Goal: Task Accomplishment & Management: Complete application form

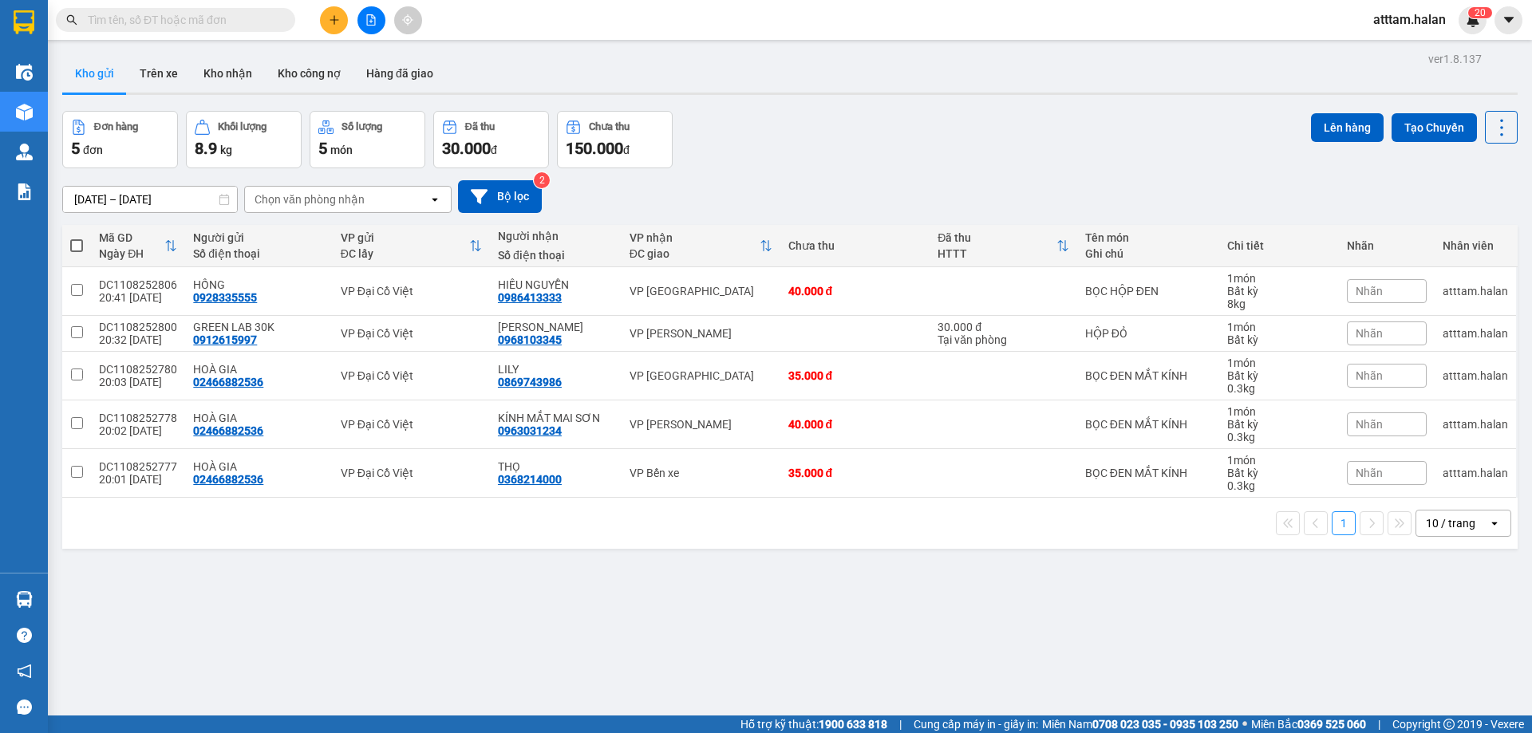
click at [1489, 519] on div "open" at bounding box center [1499, 524] width 22 height 26
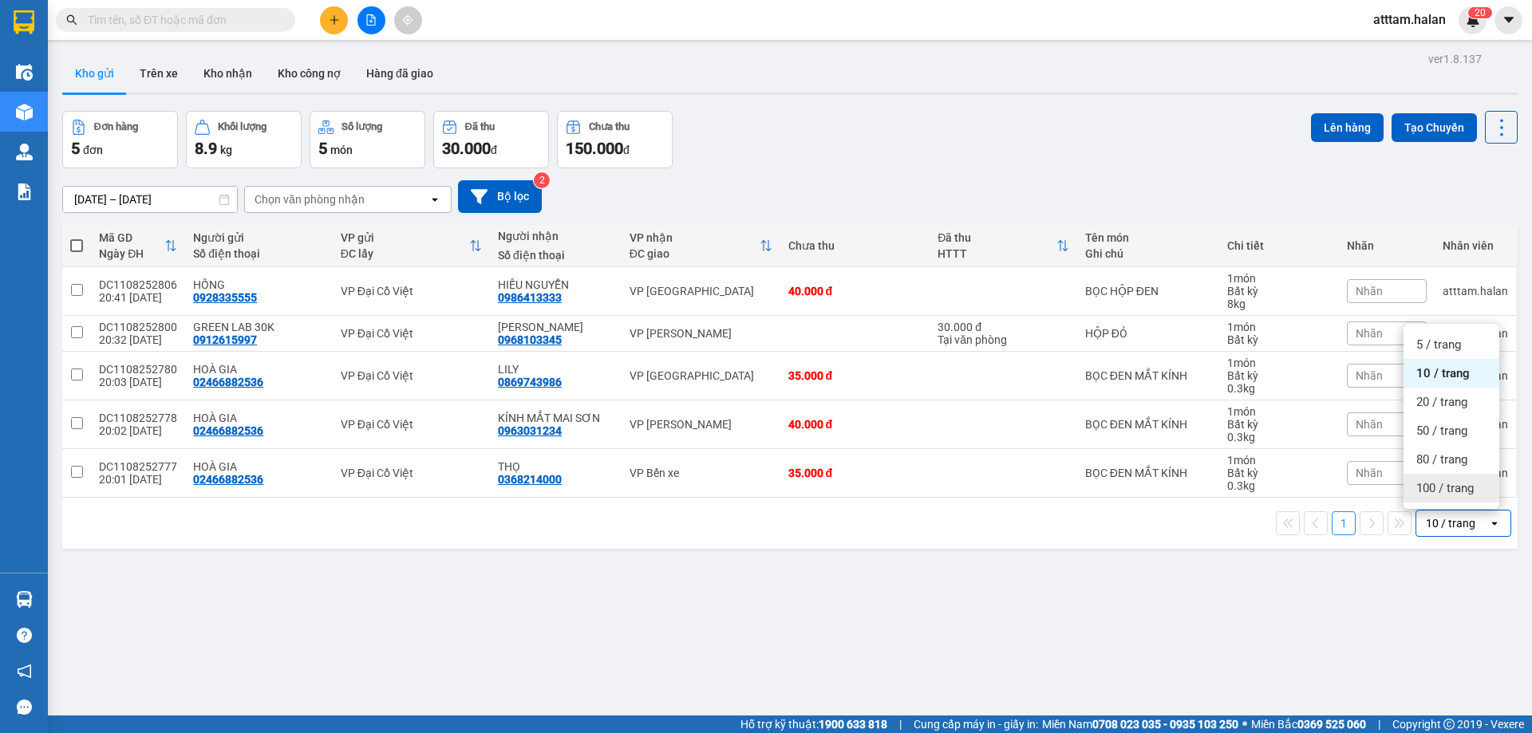
drag, startPoint x: 1464, startPoint y: 495, endPoint x: 1458, endPoint y: 485, distance: 11.1
click at [1464, 491] on span "100 / trang" at bounding box center [1444, 488] width 57 height 16
click at [75, 246] on span at bounding box center [76, 245] width 13 height 13
click at [77, 238] on input "checkbox" at bounding box center [77, 238] width 0 height 0
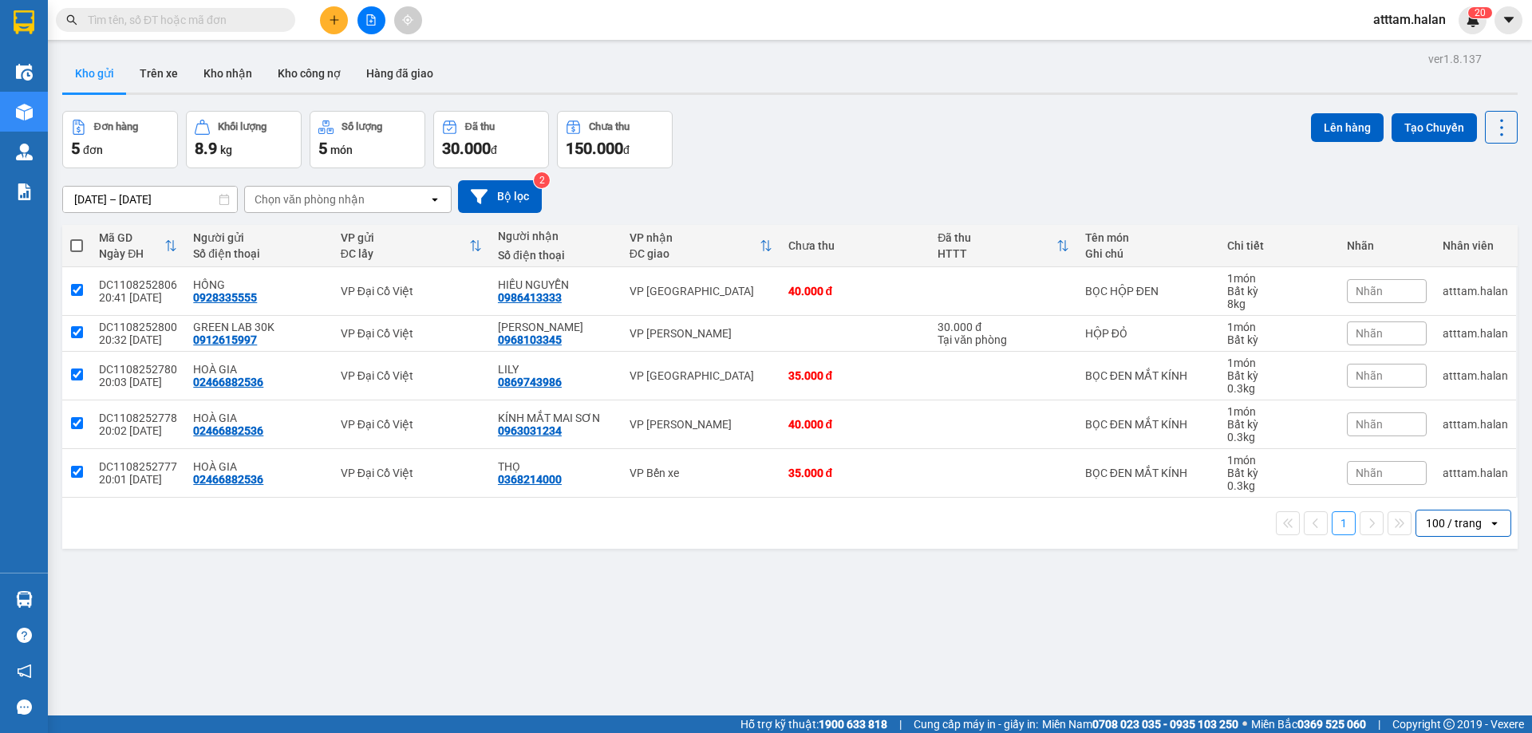
checkbox input "true"
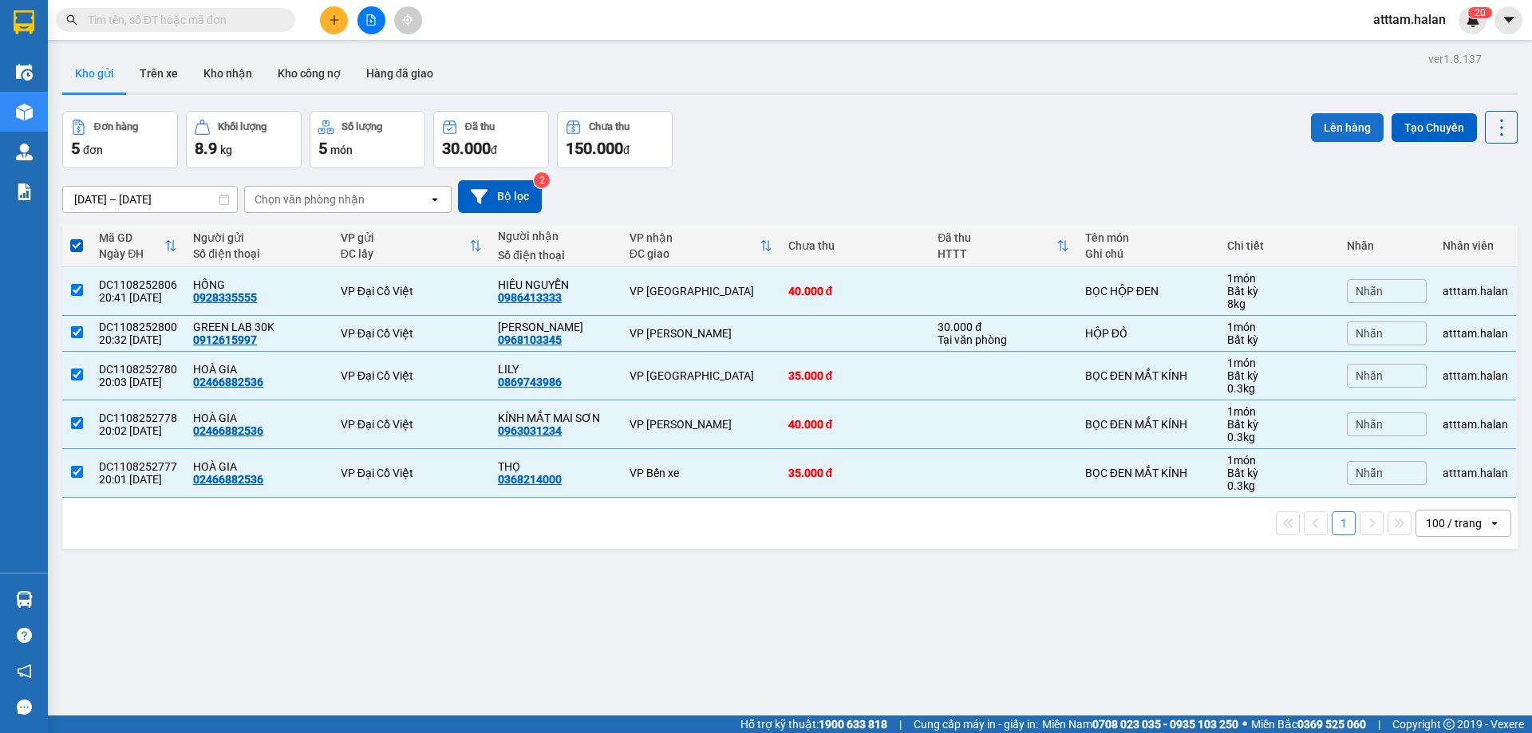
click at [1323, 122] on button "Lên hàng" at bounding box center [1347, 127] width 73 height 29
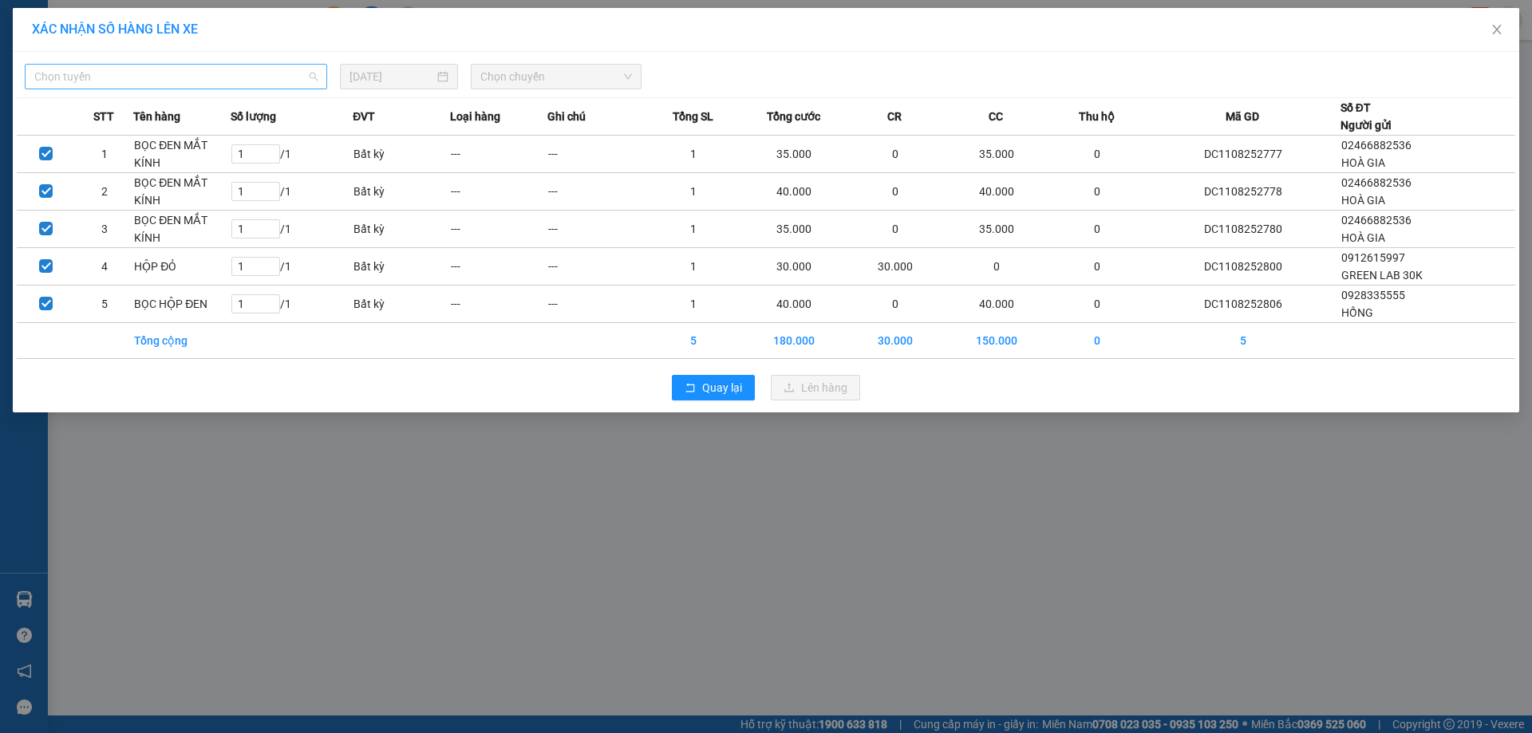
click at [81, 76] on span "Chọn tuyến" at bounding box center [175, 77] width 283 height 24
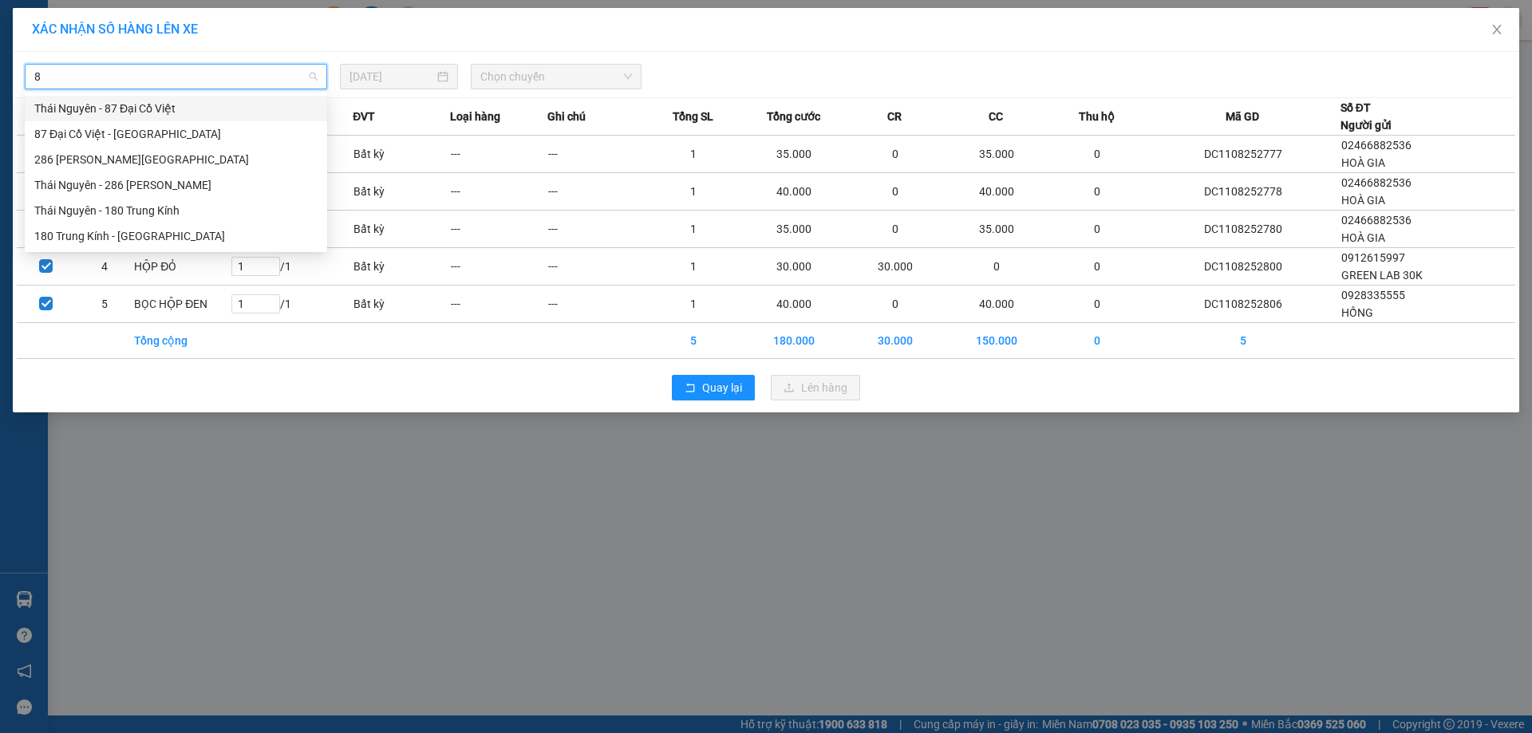
type input "87"
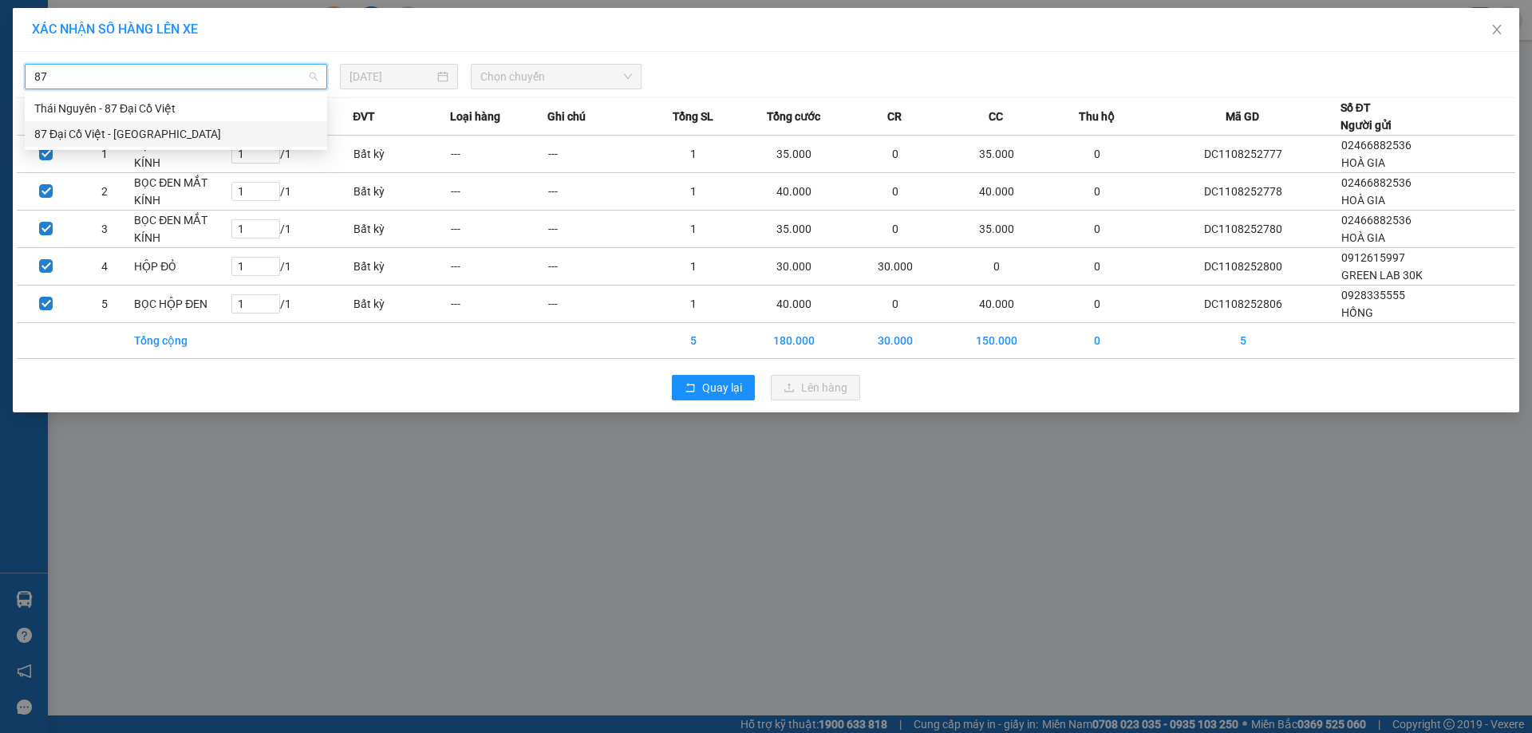
click at [59, 125] on div "87 Đại Cồ Việt - Thái Nguyên" at bounding box center [175, 134] width 283 height 18
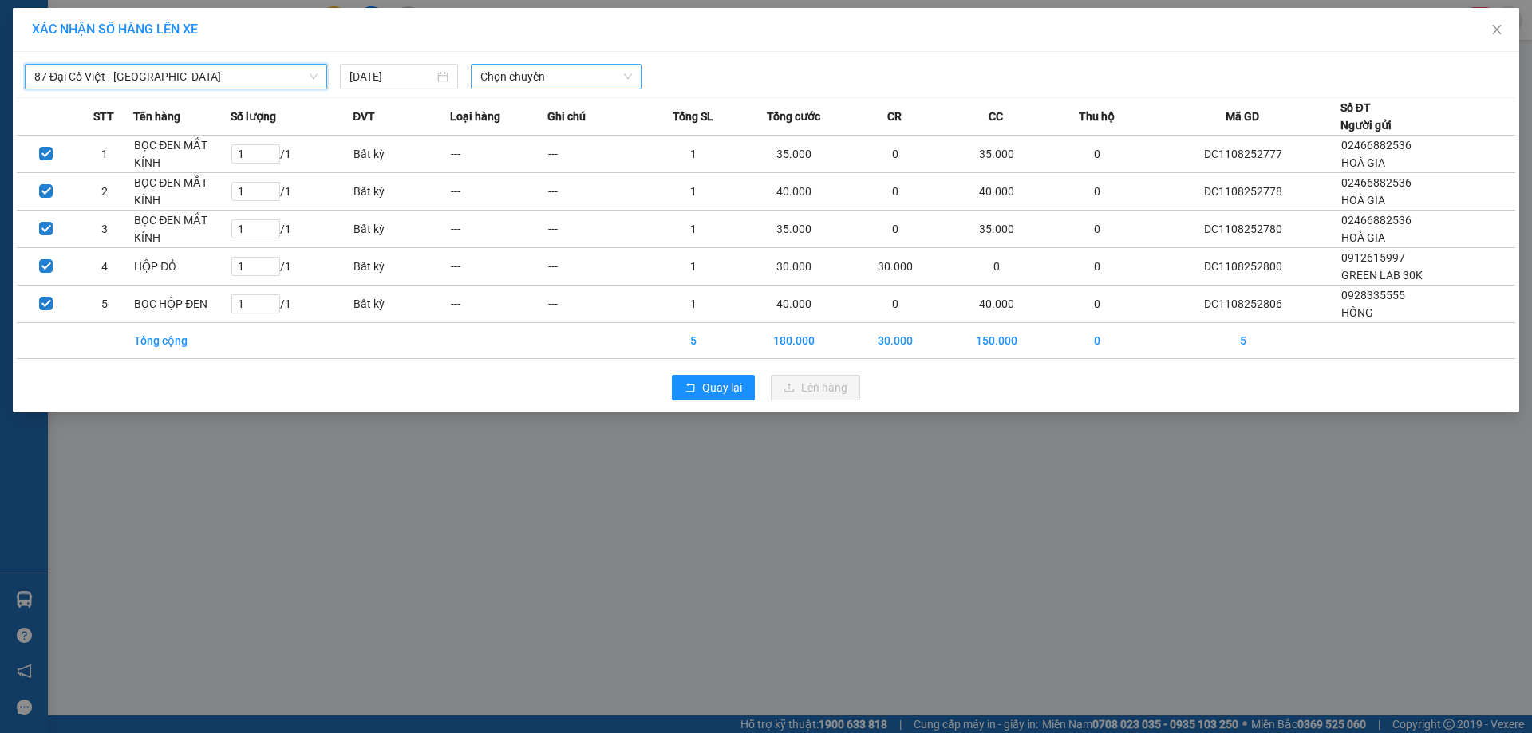
click at [487, 85] on span "Chọn chuyến" at bounding box center [556, 77] width 152 height 24
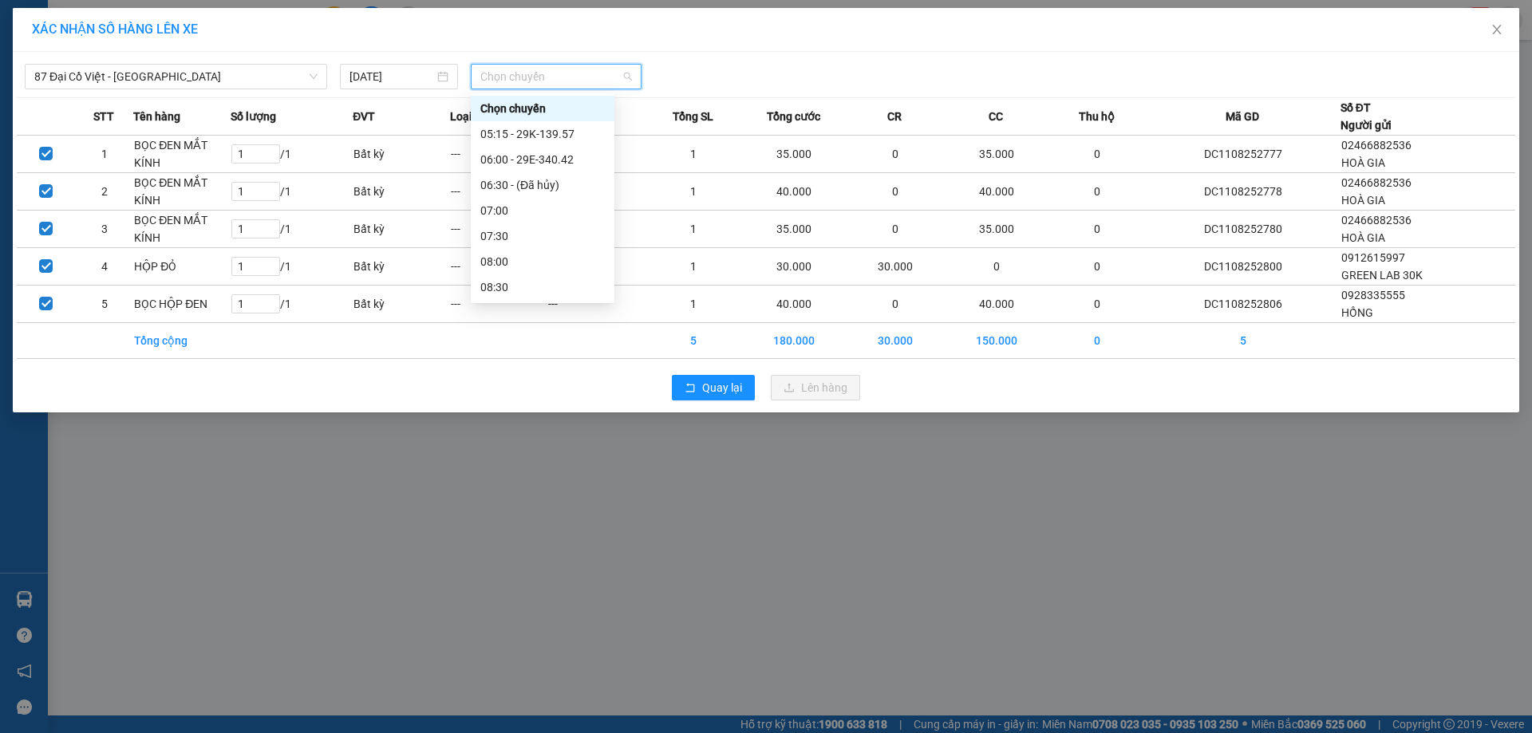
click at [494, 78] on span "Chọn chuyến" at bounding box center [556, 77] width 152 height 24
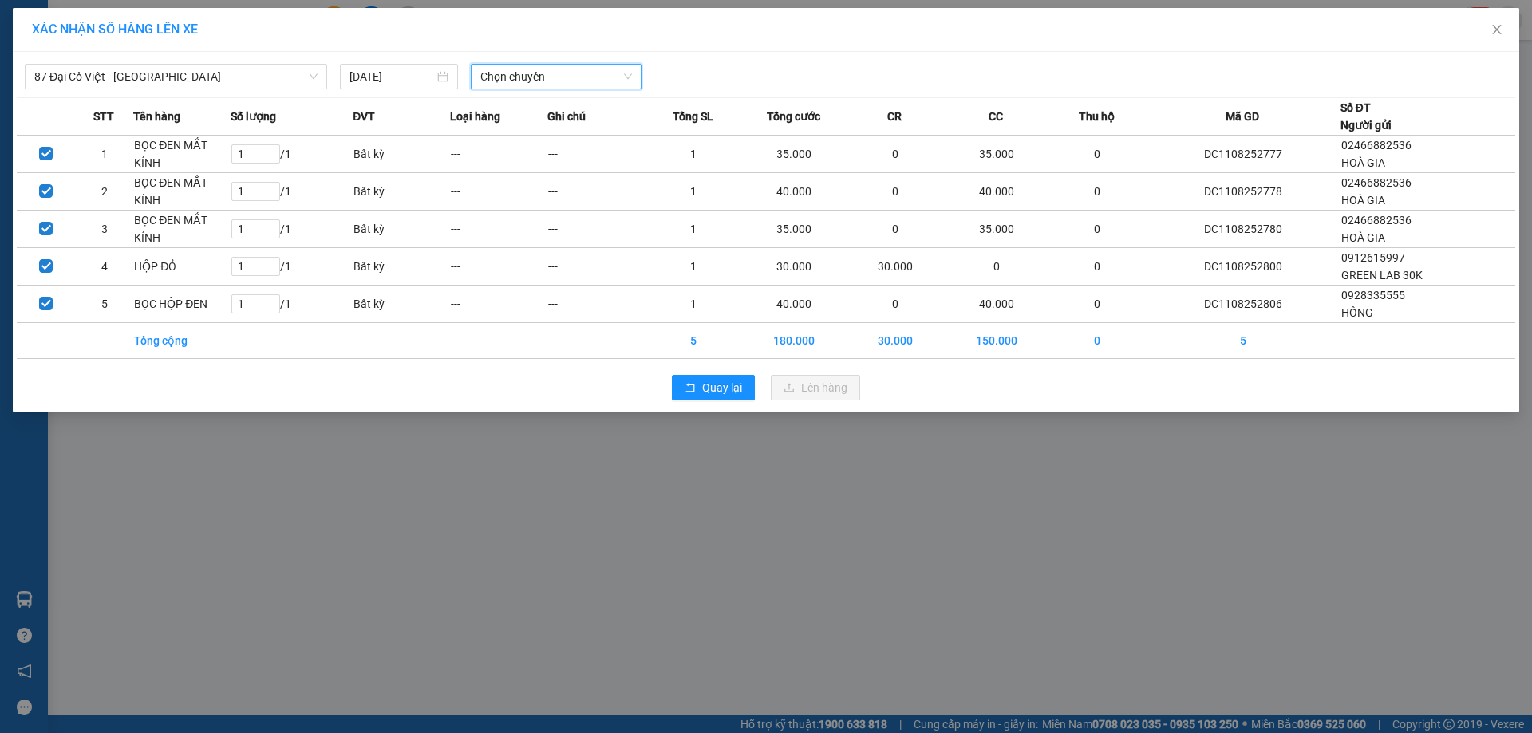
click at [542, 81] on span "Chọn chuyến" at bounding box center [556, 77] width 152 height 24
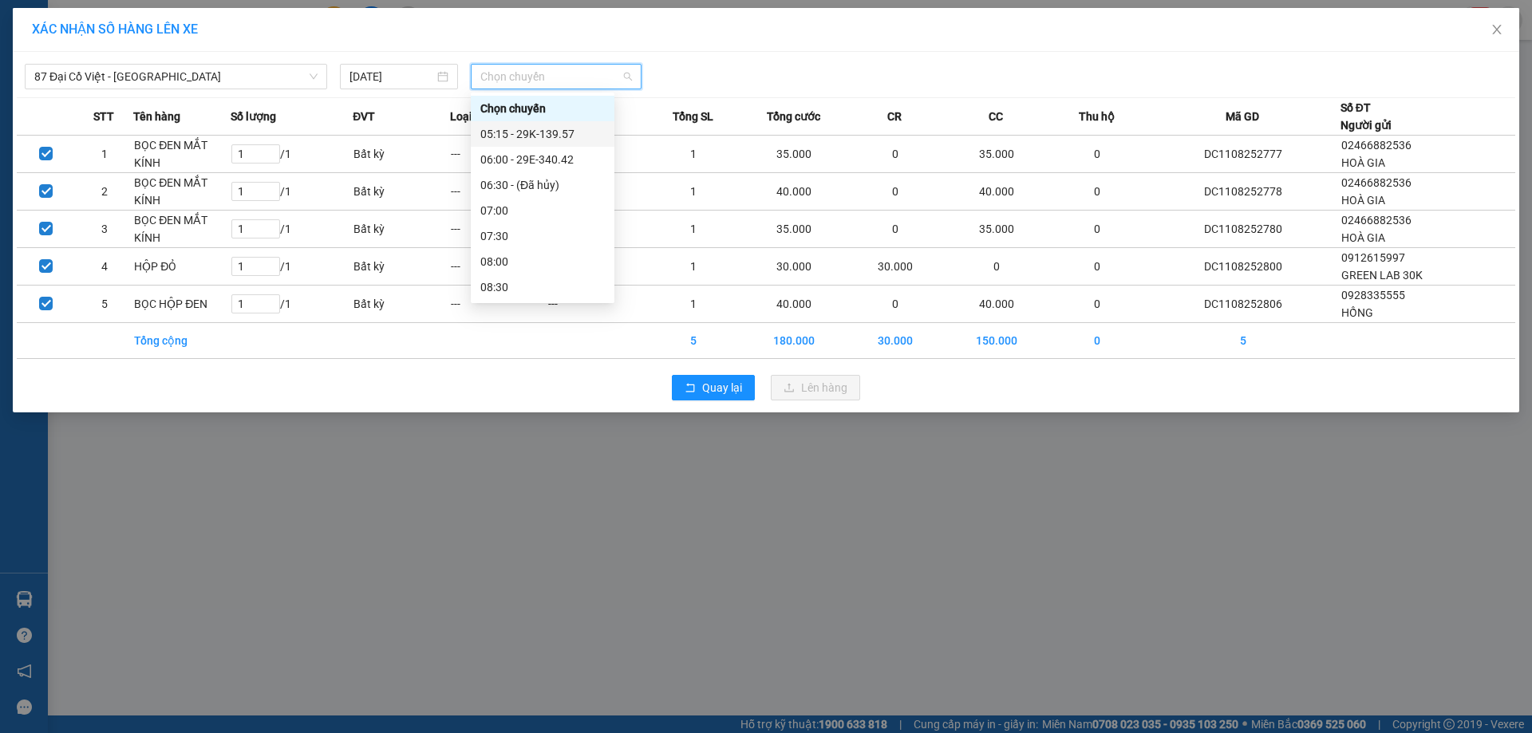
drag, startPoint x: 579, startPoint y: 130, endPoint x: 616, endPoint y: 150, distance: 41.8
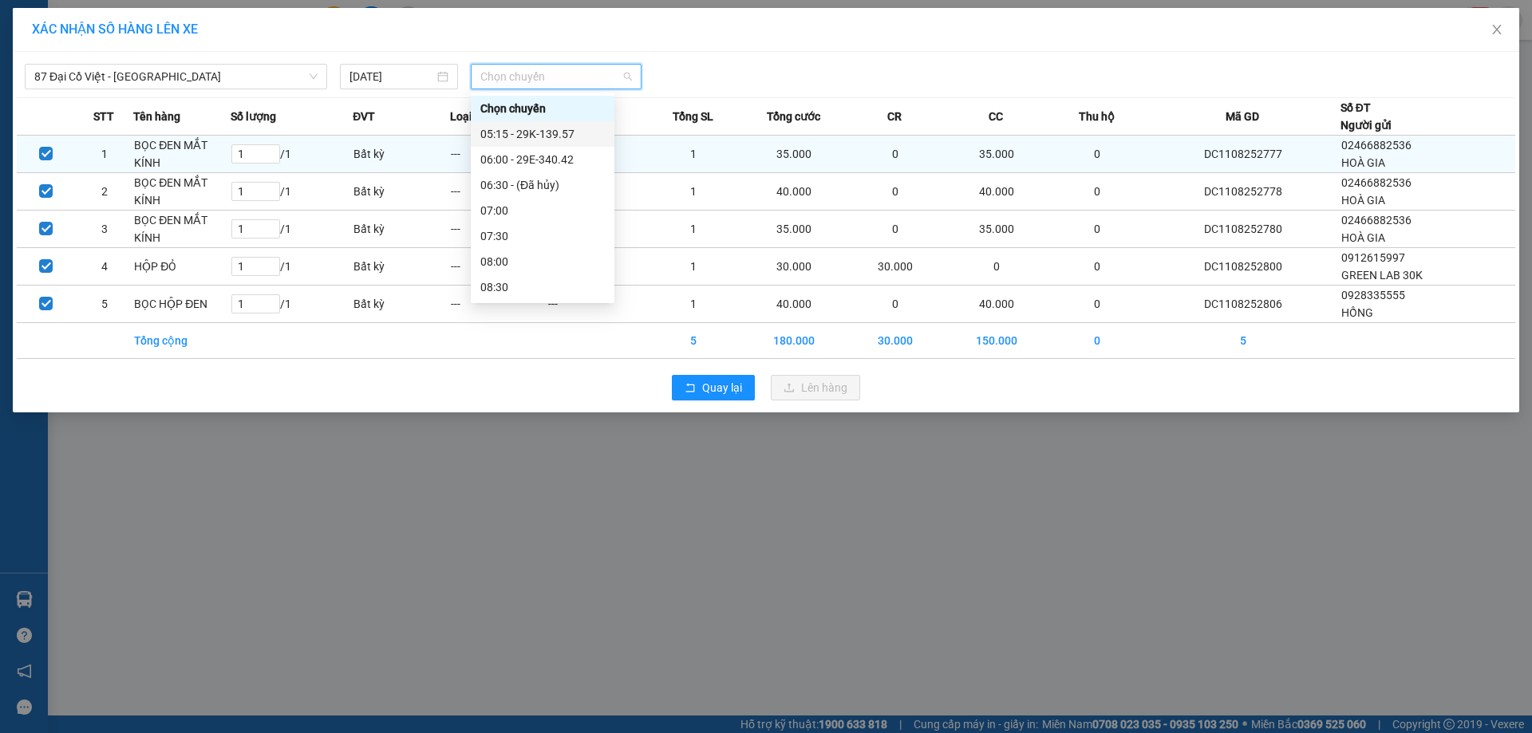
click at [578, 130] on div "05:15 - 29K-139.57" at bounding box center [542, 134] width 124 height 18
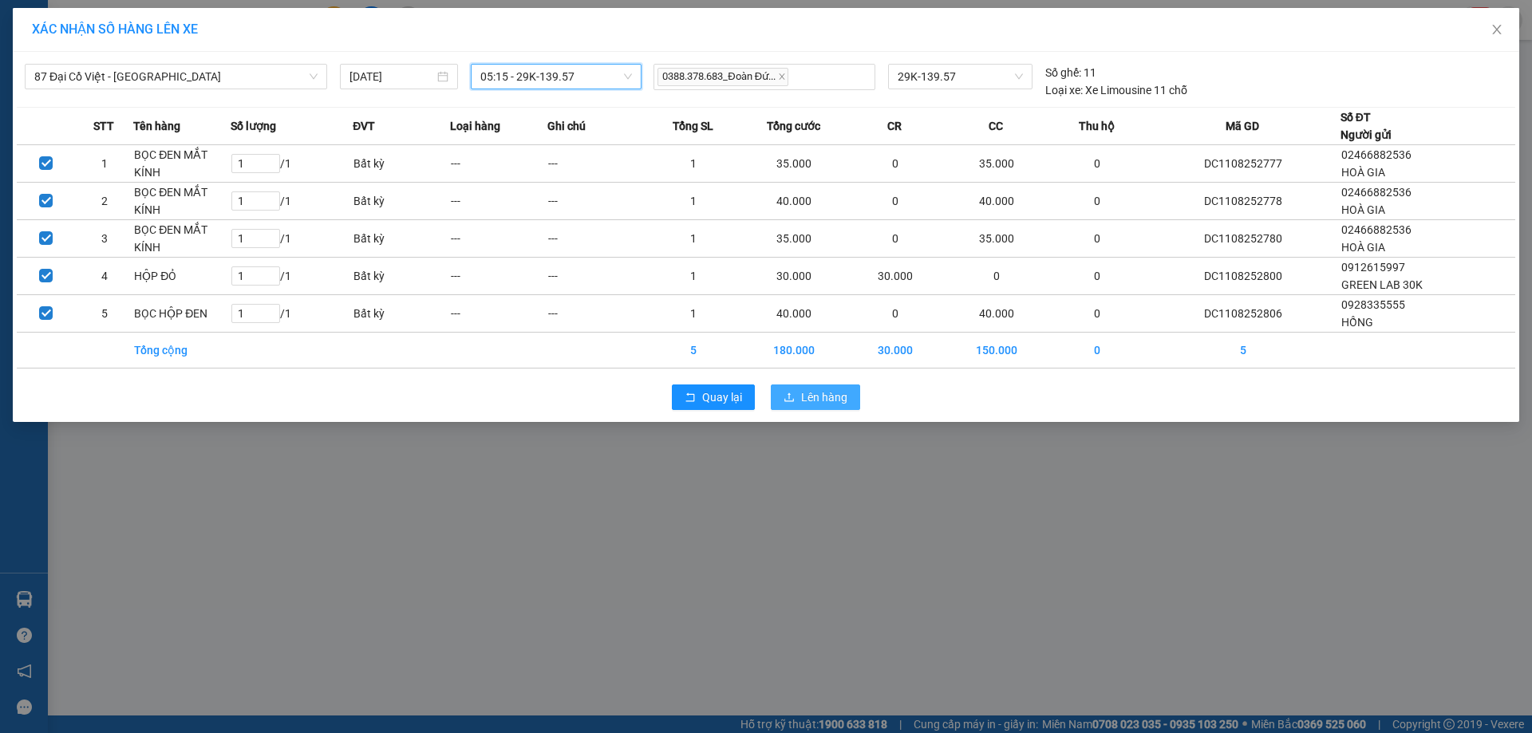
click at [815, 392] on span "Lên hàng" at bounding box center [824, 397] width 46 height 18
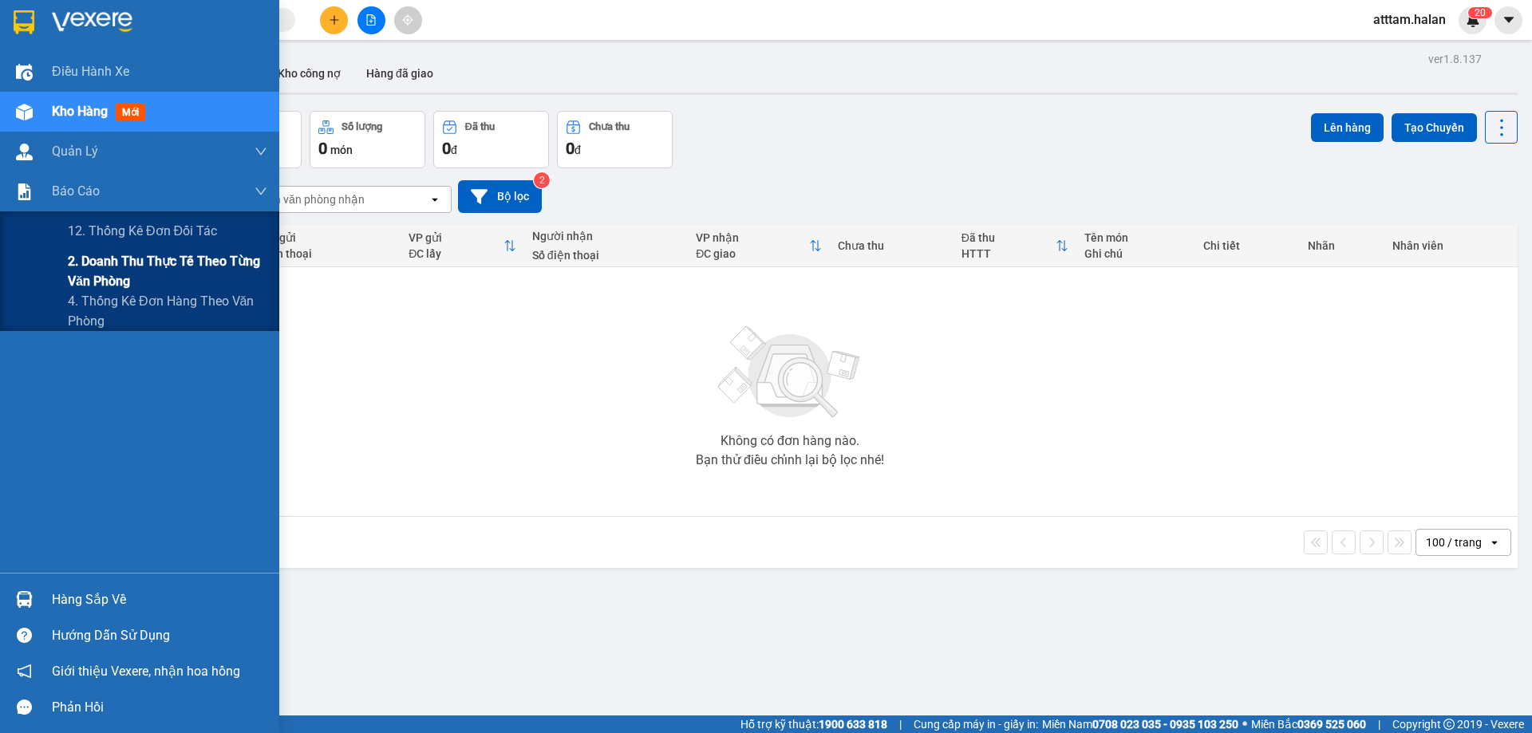
click at [119, 266] on span "2. Doanh thu thực tế theo từng văn phòng" at bounding box center [167, 271] width 199 height 40
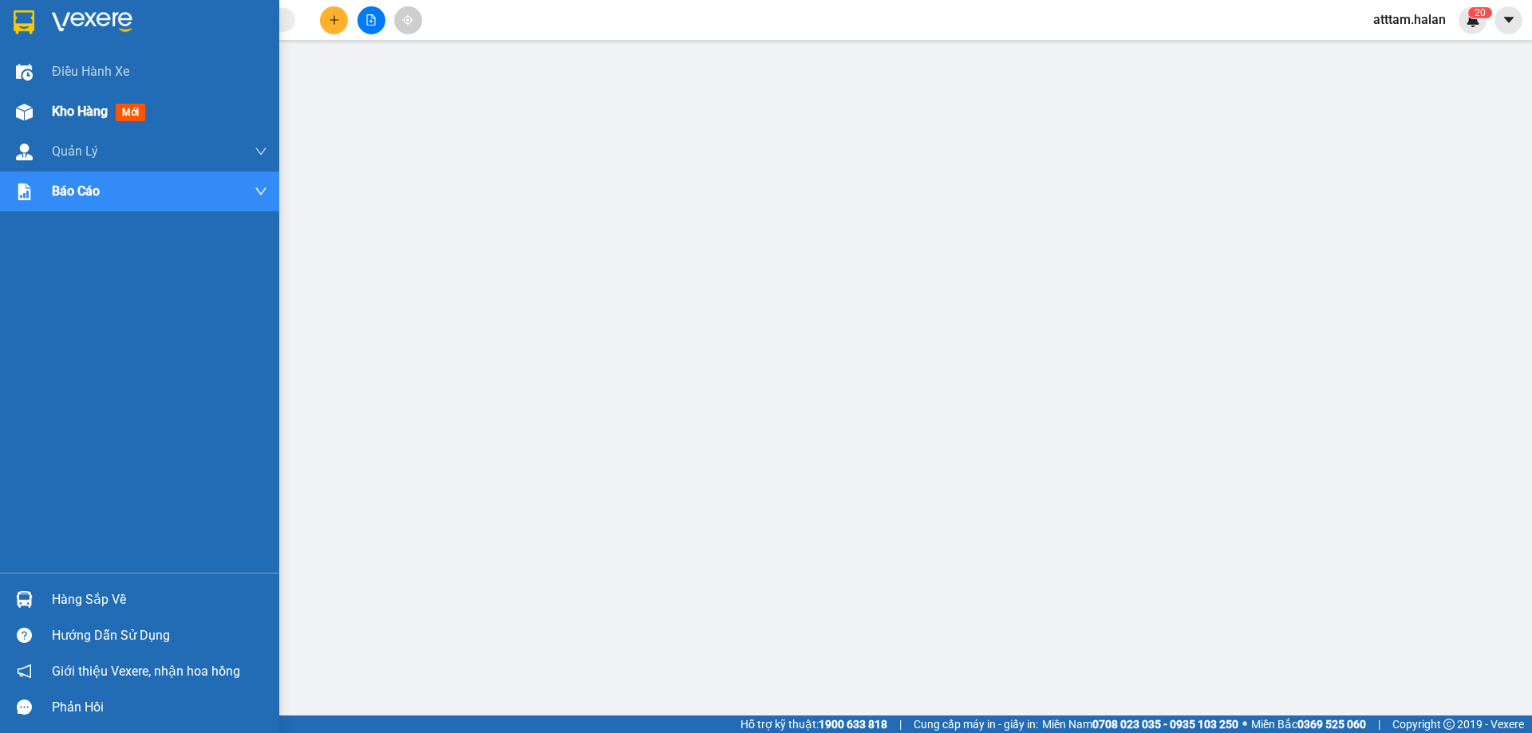
click at [67, 112] on span "Kho hàng" at bounding box center [80, 111] width 56 height 15
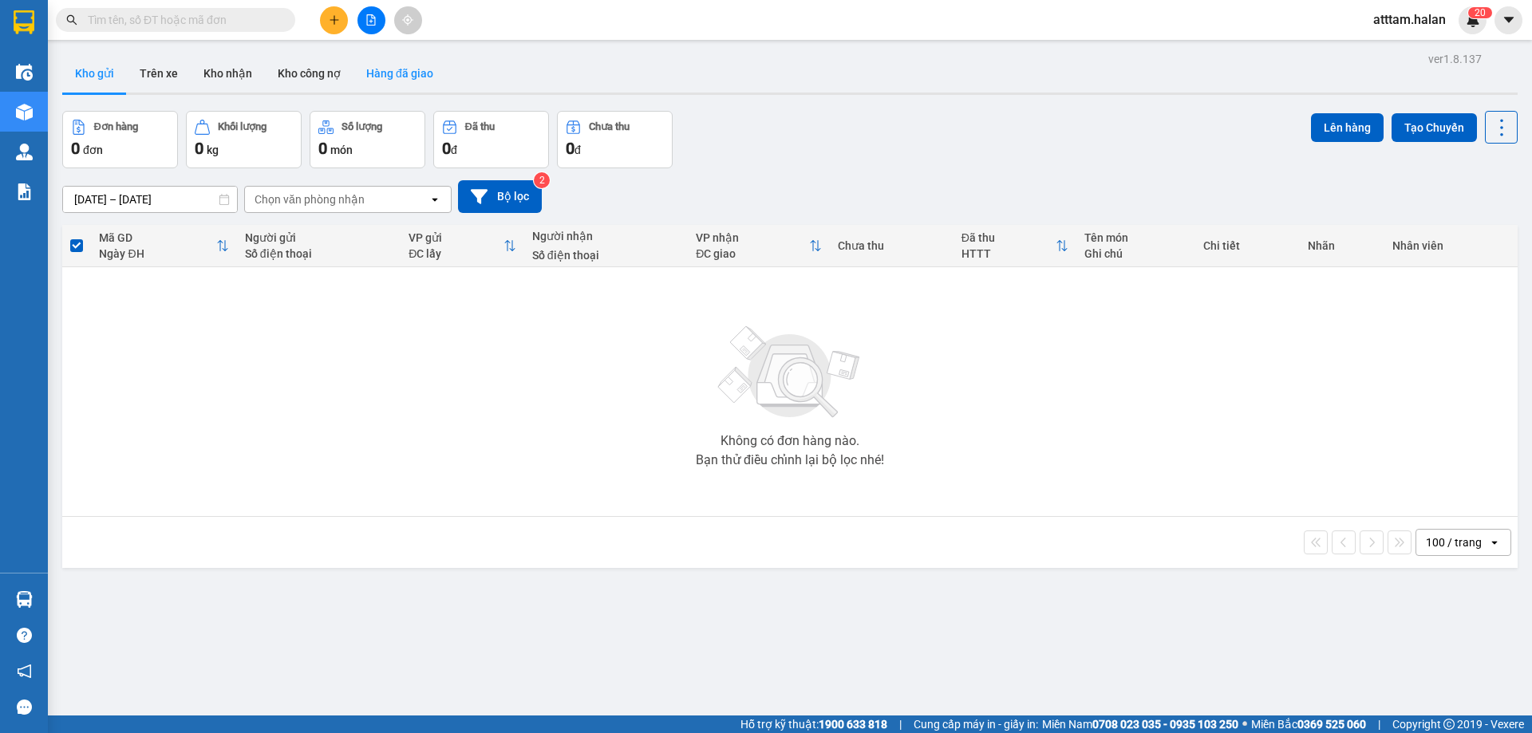
click at [408, 71] on button "Hàng đã giao" at bounding box center [399, 73] width 93 height 38
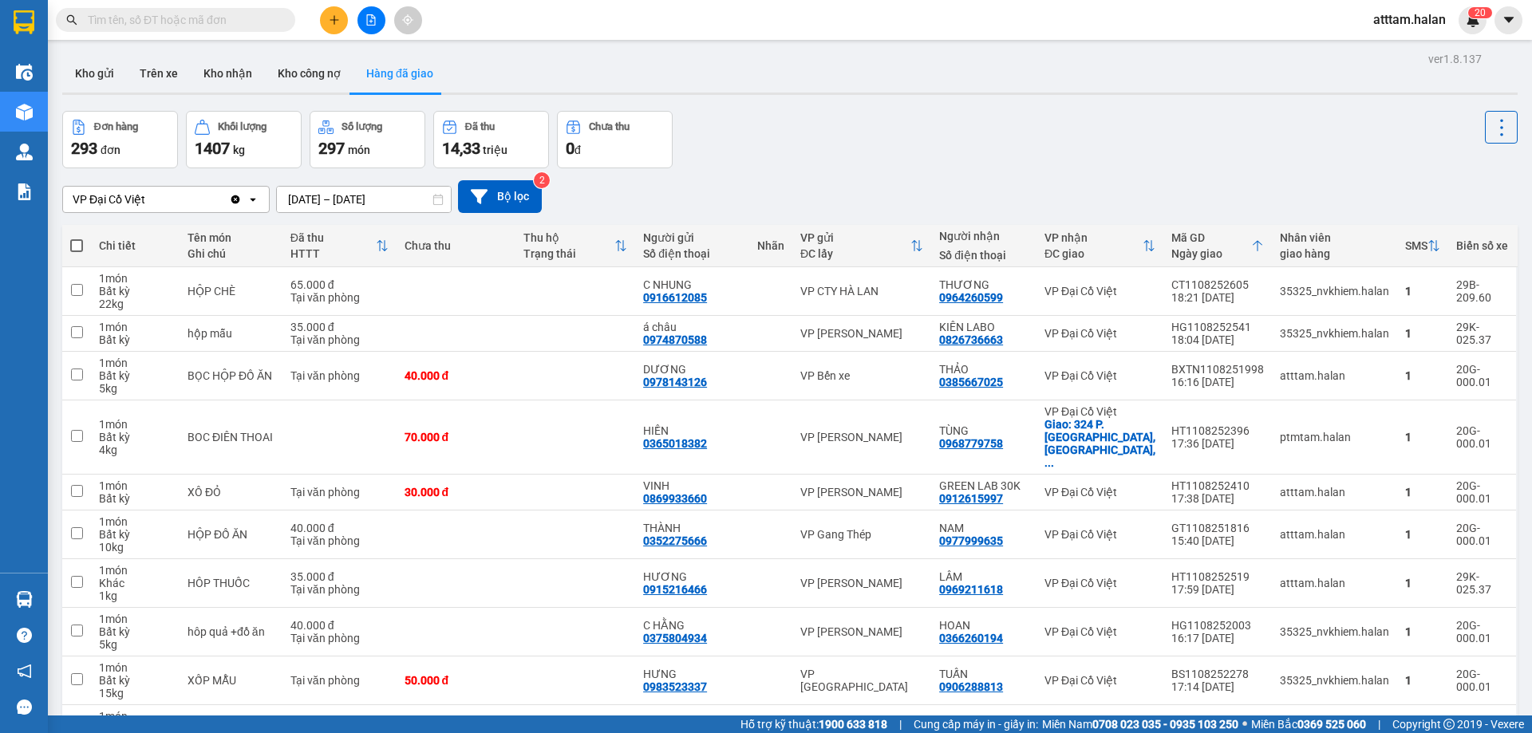
click at [318, 200] on input "10/08/2025 – 12/08/2025" at bounding box center [364, 200] width 174 height 26
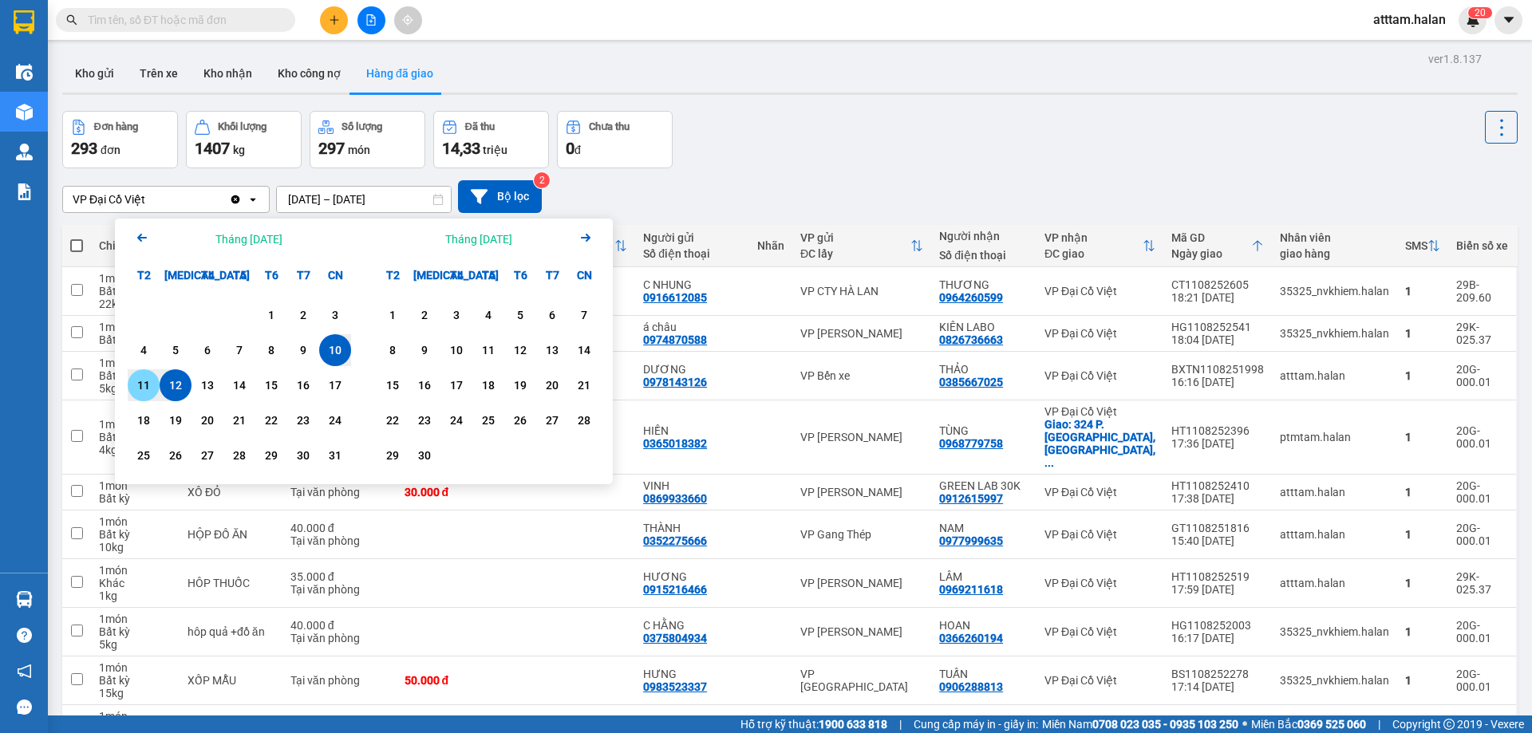
click at [143, 388] on div "11" at bounding box center [143, 385] width 22 height 19
type input "11/08/2025 – 11/08/2025"
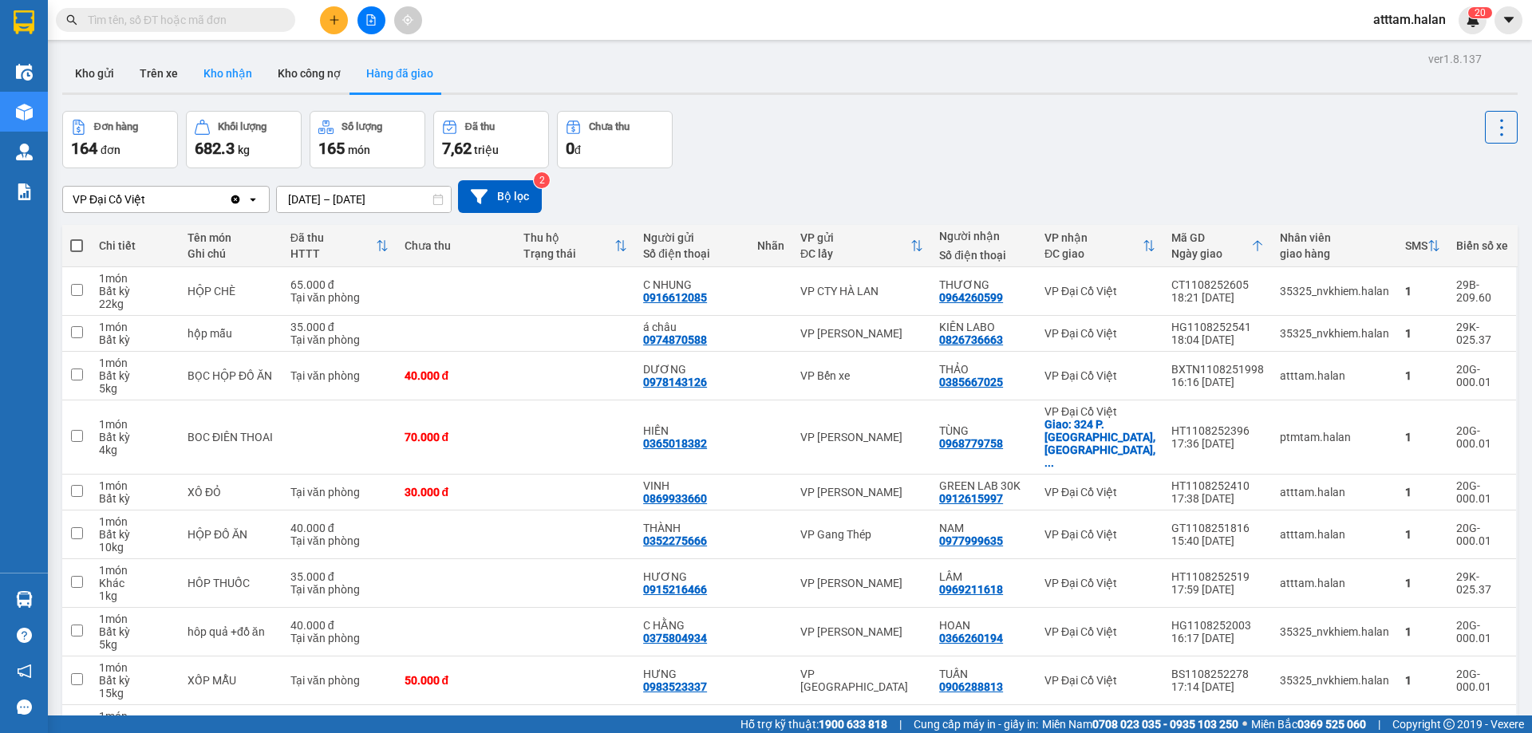
click at [248, 68] on button "Kho nhận" at bounding box center [228, 73] width 74 height 38
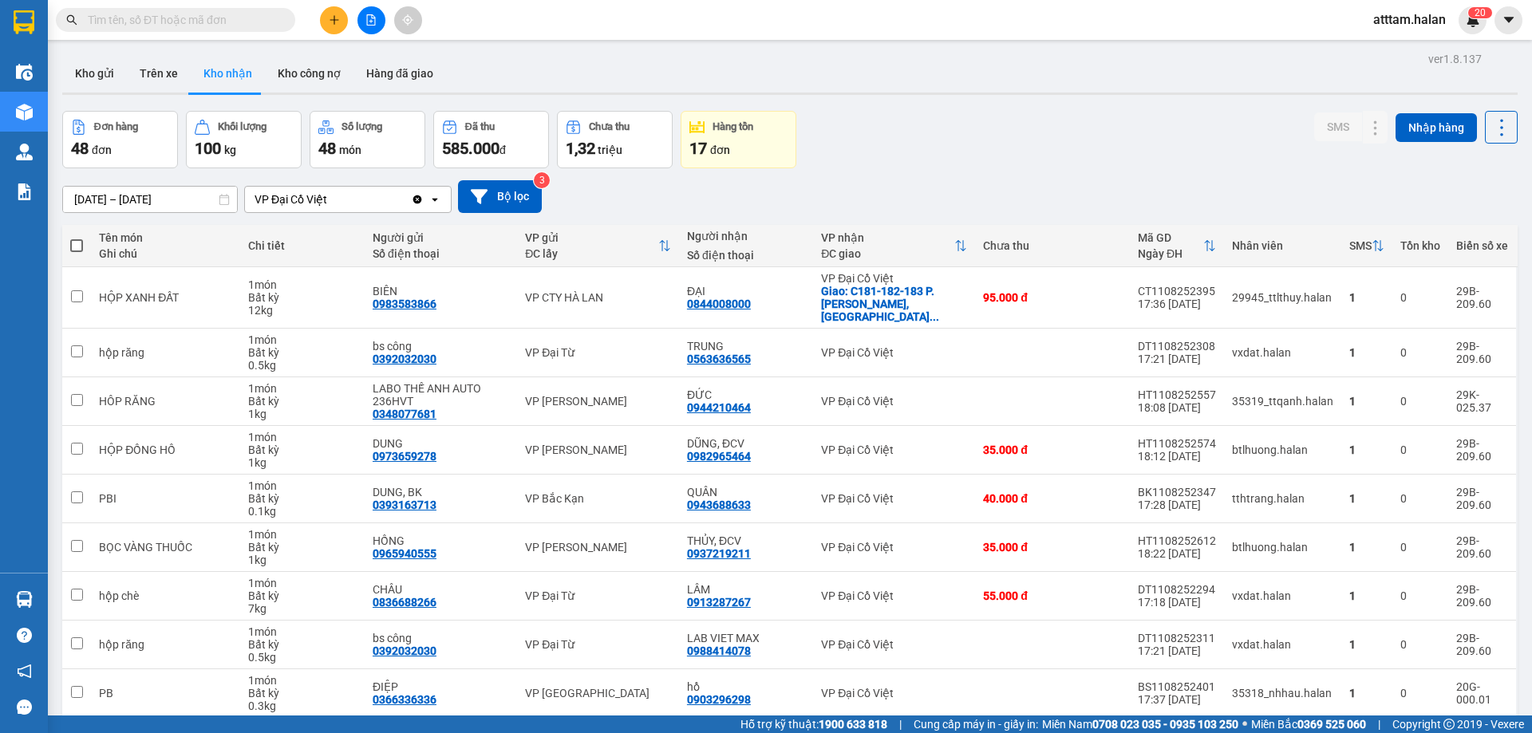
click at [147, 195] on input "14/06/2025 – 12/08/2025" at bounding box center [150, 200] width 174 height 26
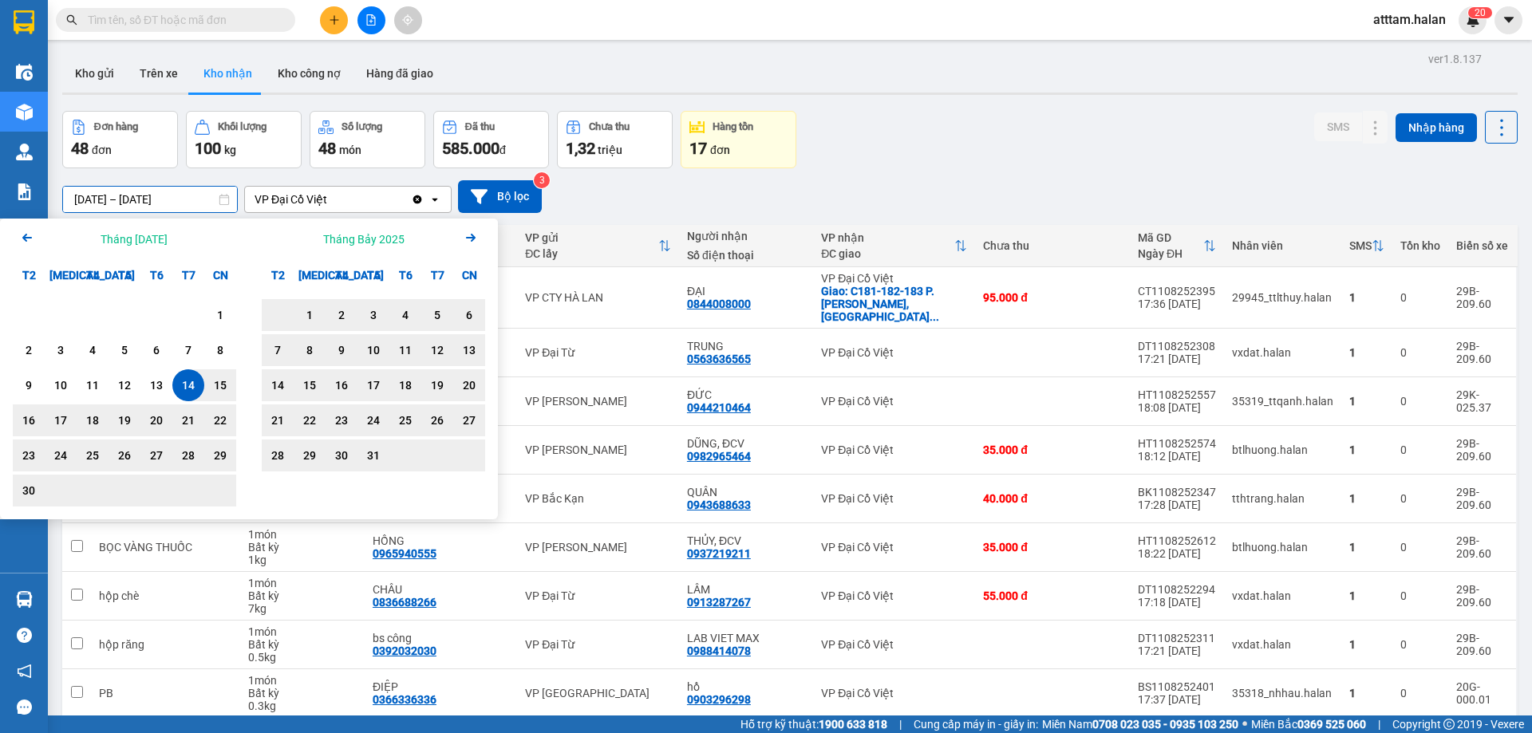
click at [471, 238] on icon "Next month." at bounding box center [471, 238] width 10 height 8
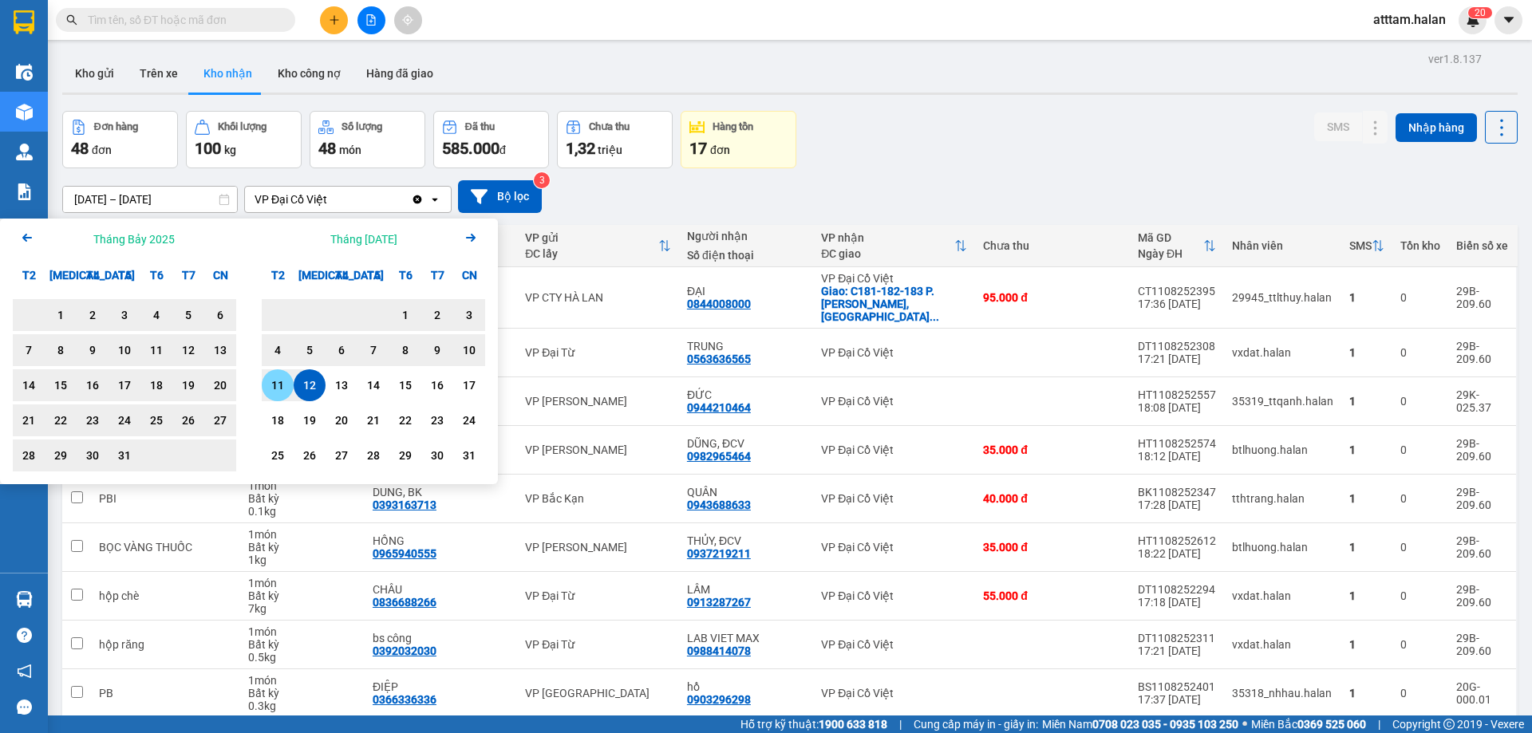
click at [282, 384] on div "11" at bounding box center [277, 385] width 22 height 19
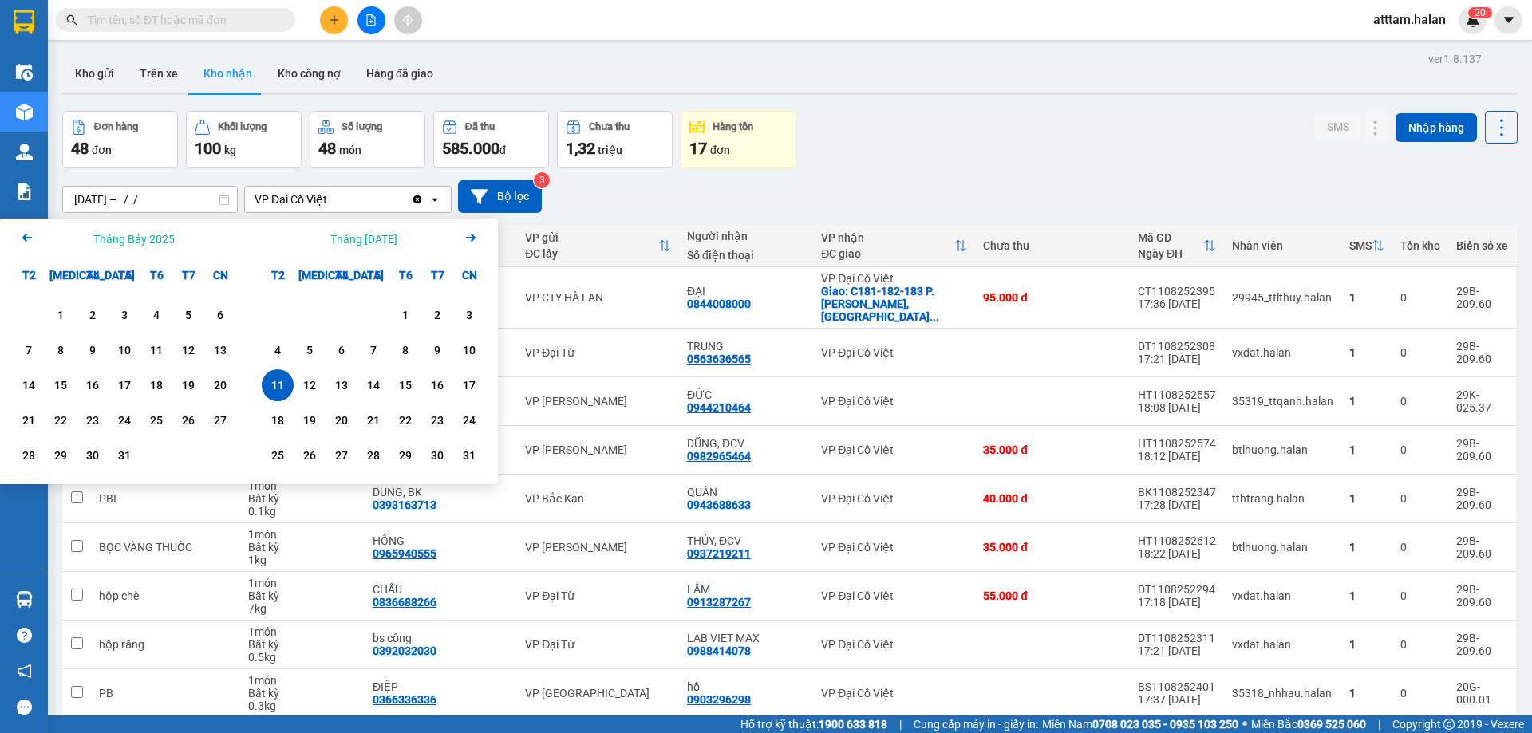
click at [282, 384] on div "11" at bounding box center [277, 385] width 22 height 19
type input "11/08/2025 – 11/08/2025"
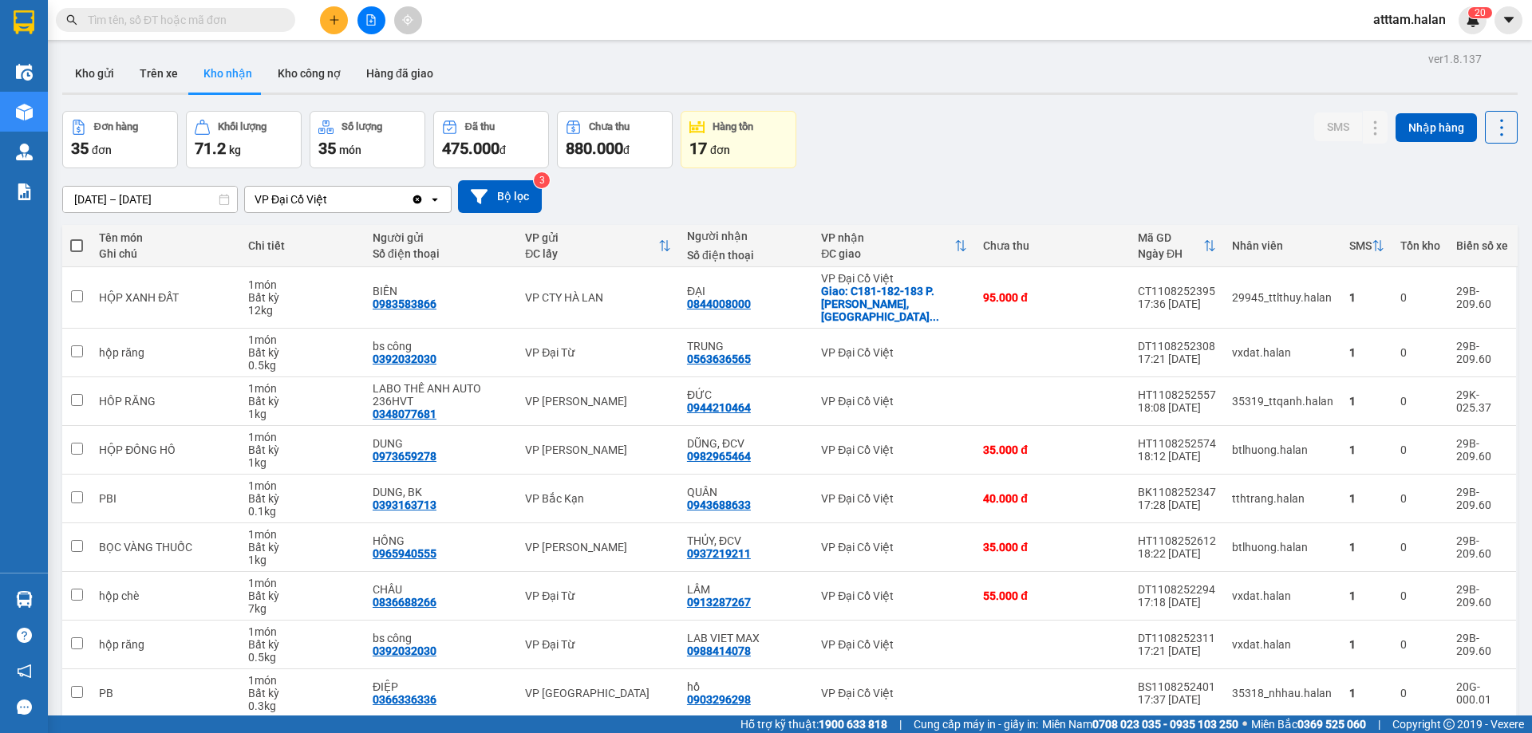
click at [118, 18] on input "text" at bounding box center [182, 20] width 188 height 18
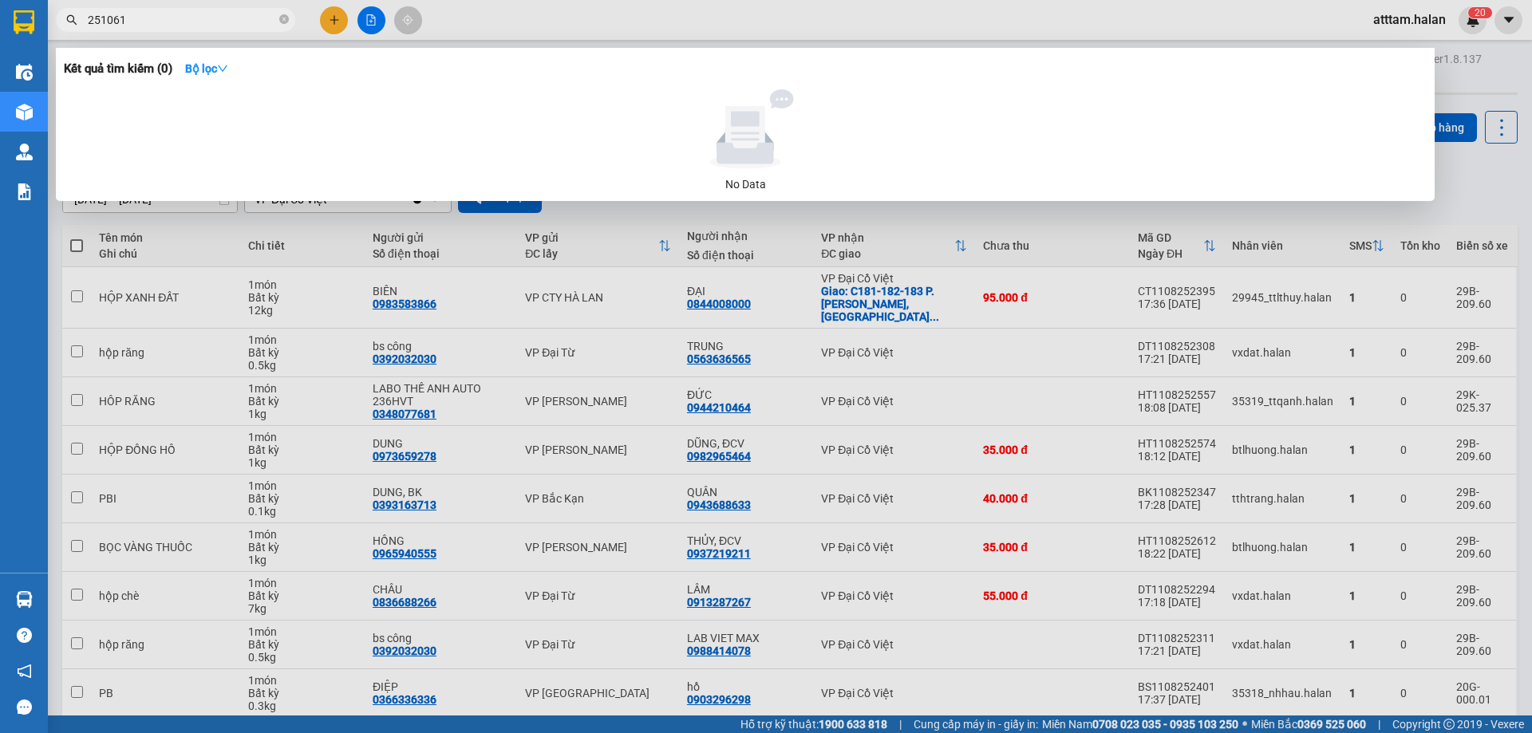
type input "251061"
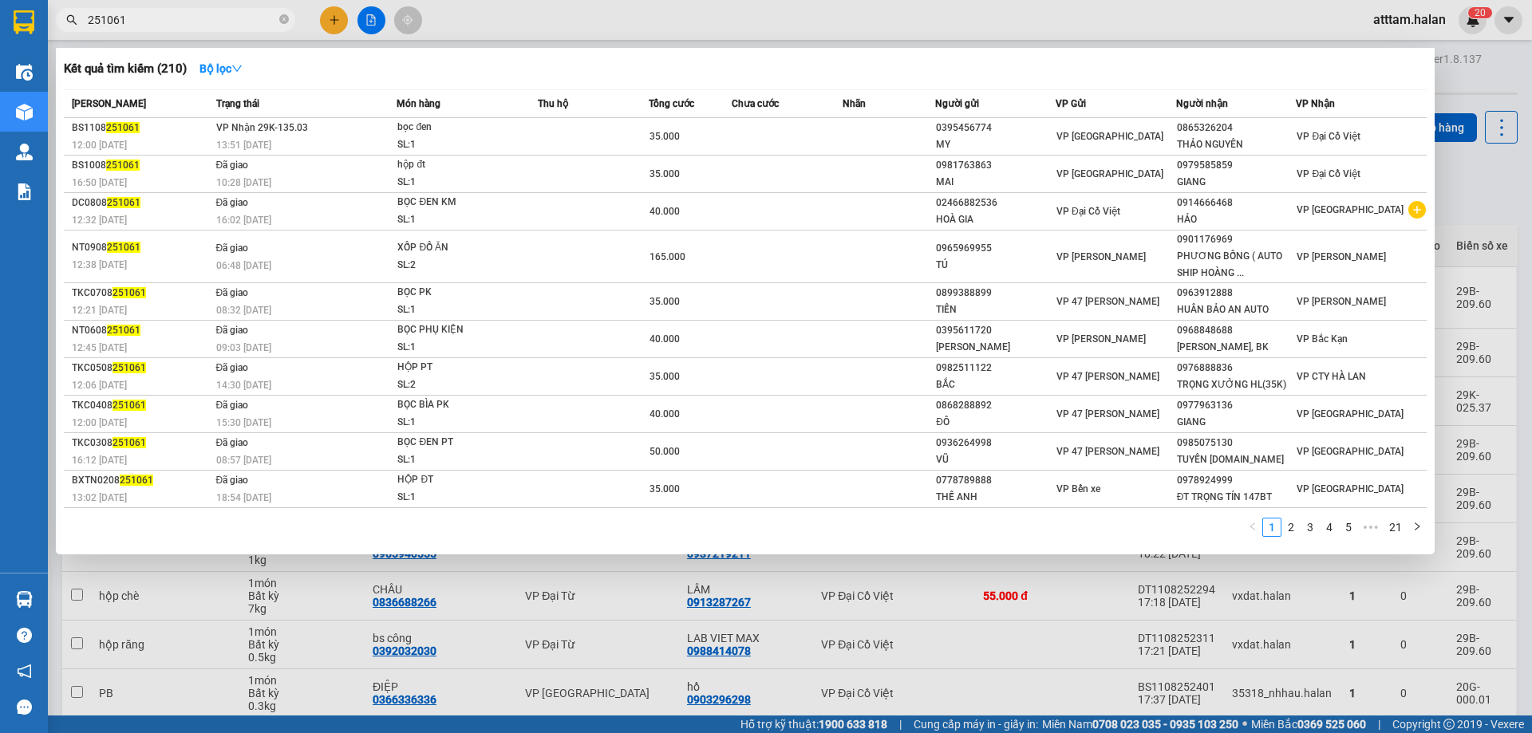
click at [143, 10] on span "251061" at bounding box center [175, 20] width 239 height 24
click at [147, 15] on input "251061" at bounding box center [182, 20] width 188 height 18
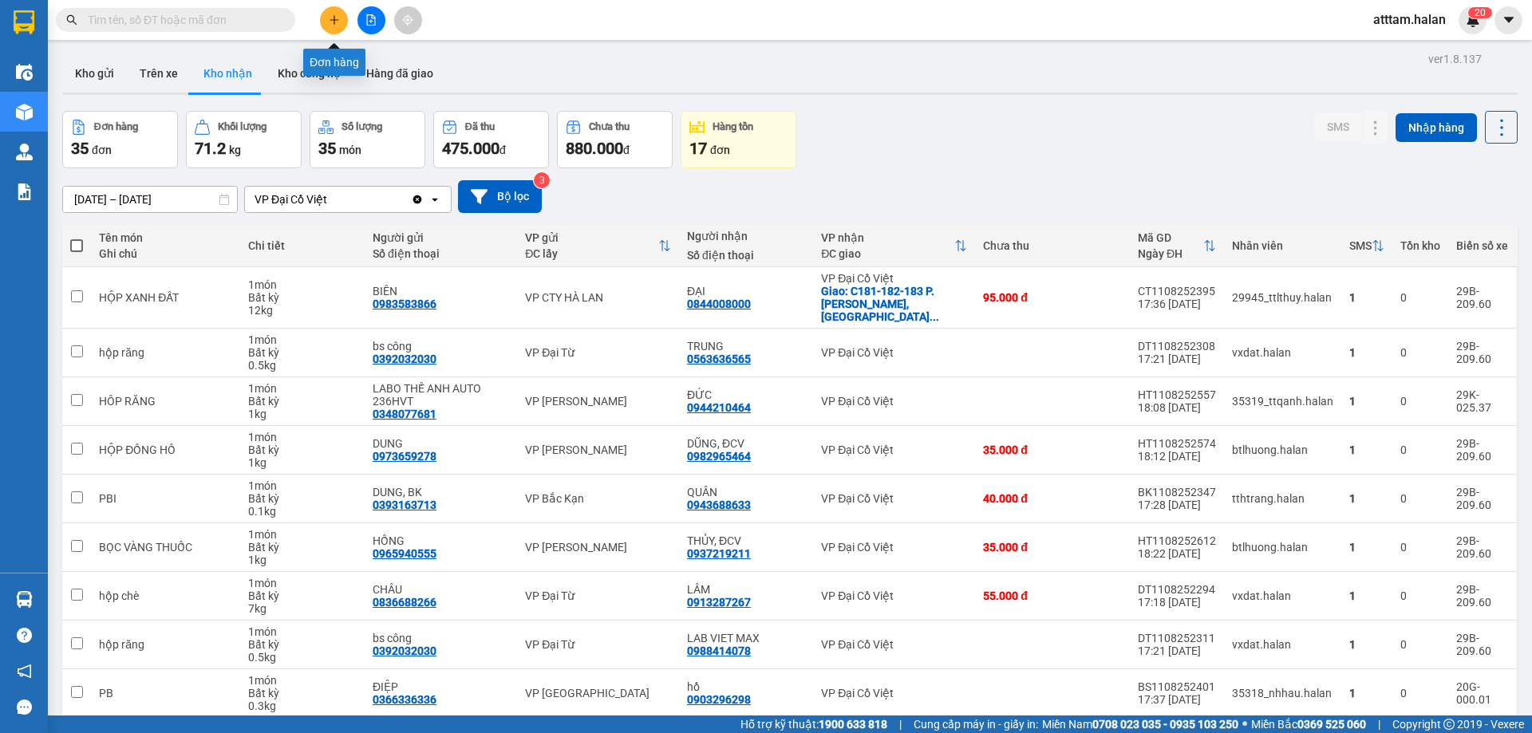
click at [337, 21] on icon "plus" at bounding box center [334, 19] width 11 height 11
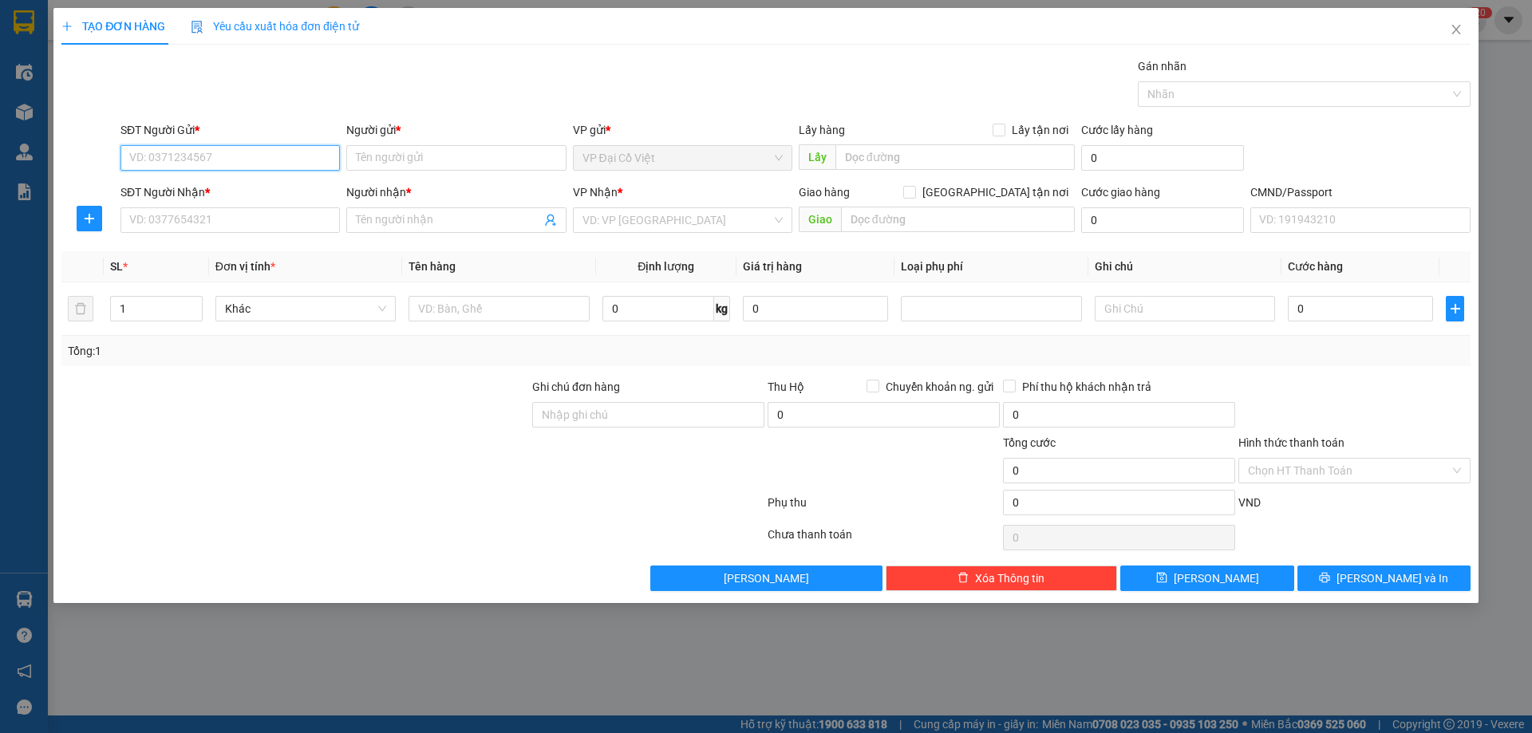
click at [152, 165] on input "SĐT Người Gửi *" at bounding box center [229, 158] width 219 height 26
type input "0911408899"
drag, startPoint x: 181, startPoint y: 190, endPoint x: 163, endPoint y: 218, distance: 33.4
click at [182, 191] on div "0911408899 - VP 87ĐCV" at bounding box center [230, 190] width 200 height 18
type input "VP 87ĐCV"
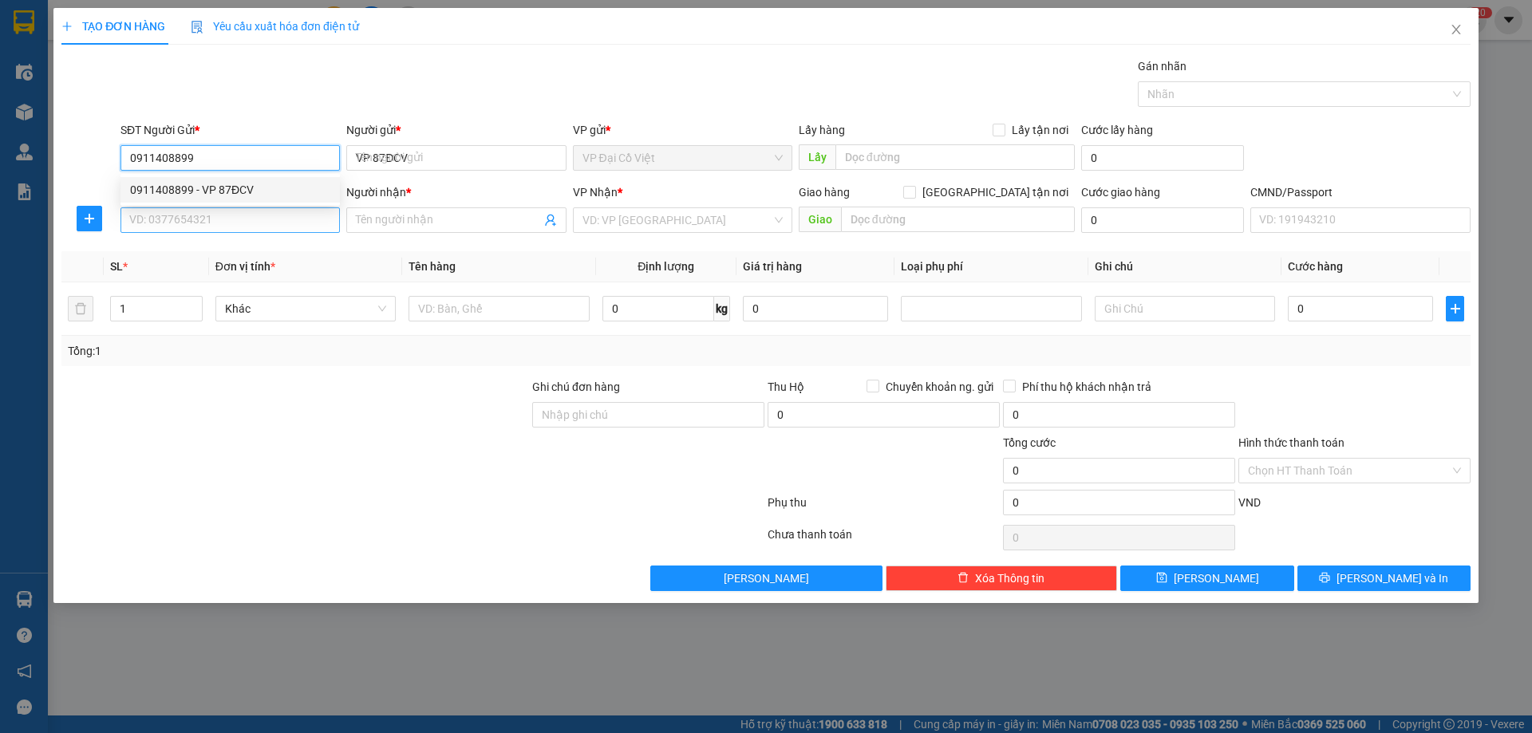
type input "0911408899"
drag, startPoint x: 163, startPoint y: 218, endPoint x: 250, endPoint y: 238, distance: 90.0
click at [170, 222] on input "SĐT Người Nhận *" at bounding box center [229, 220] width 219 height 26
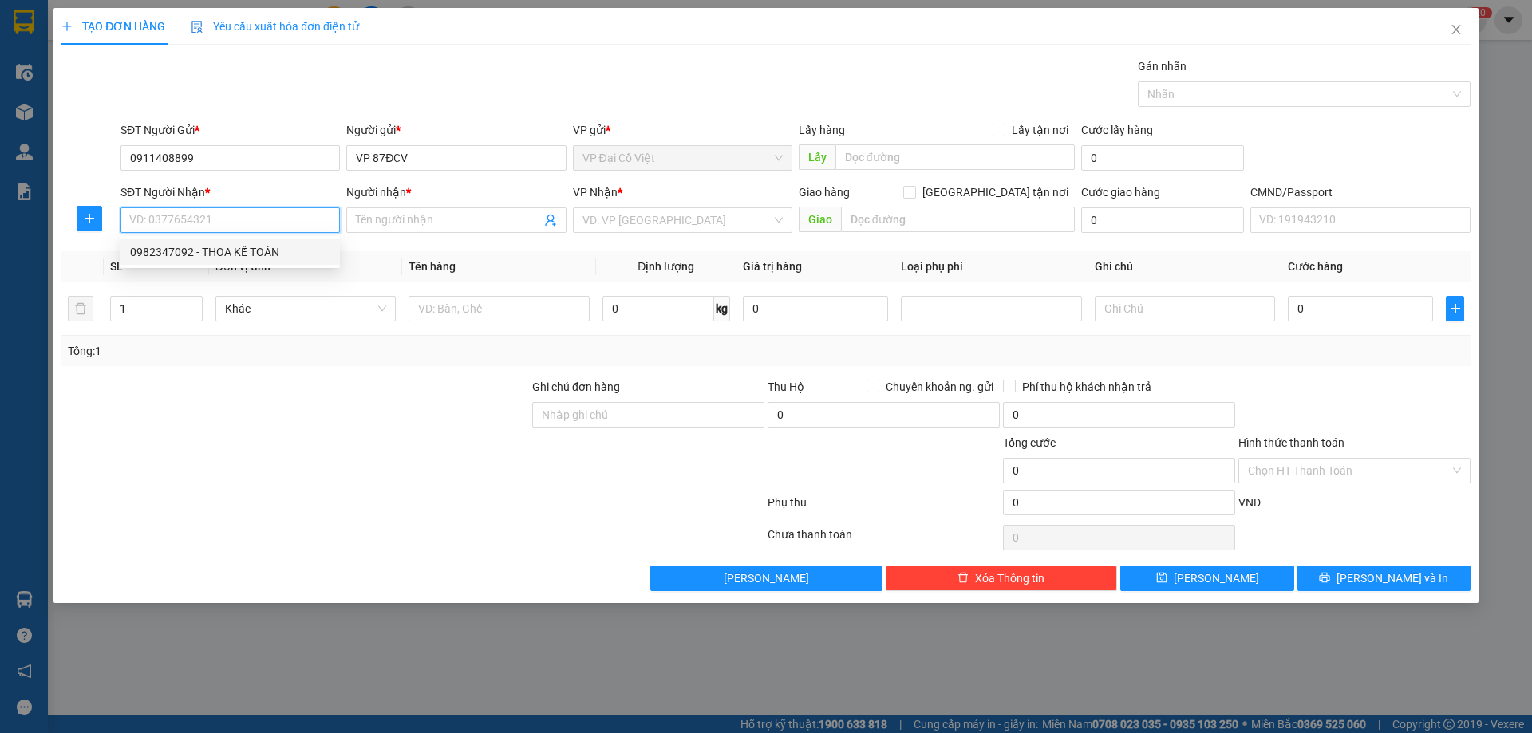
drag, startPoint x: 218, startPoint y: 244, endPoint x: 423, endPoint y: 279, distance: 208.0
click at [219, 245] on div "0982347092 - THOA KẾ TOÁN" at bounding box center [230, 252] width 200 height 18
type input "0982347092"
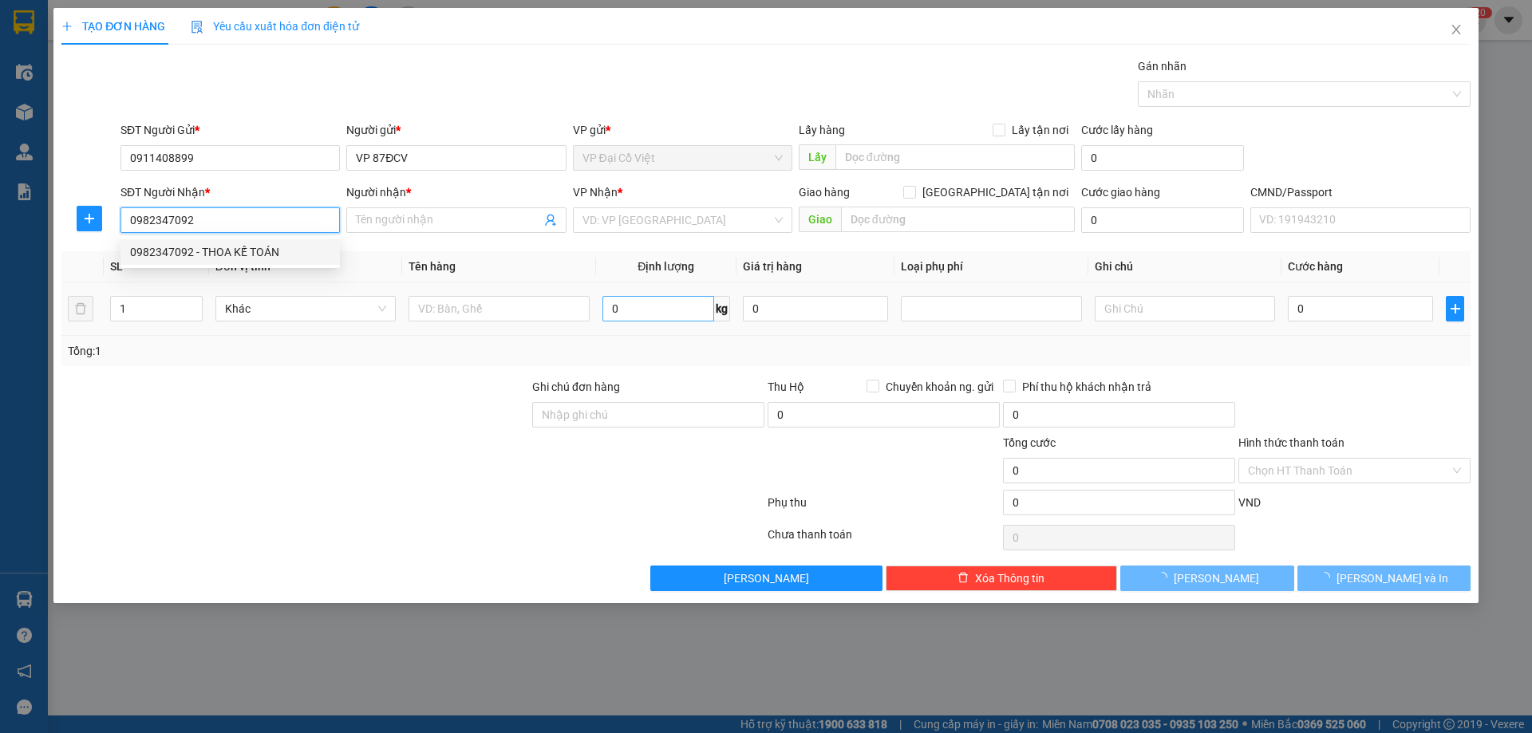
type input "THOA KẾ TOÁN"
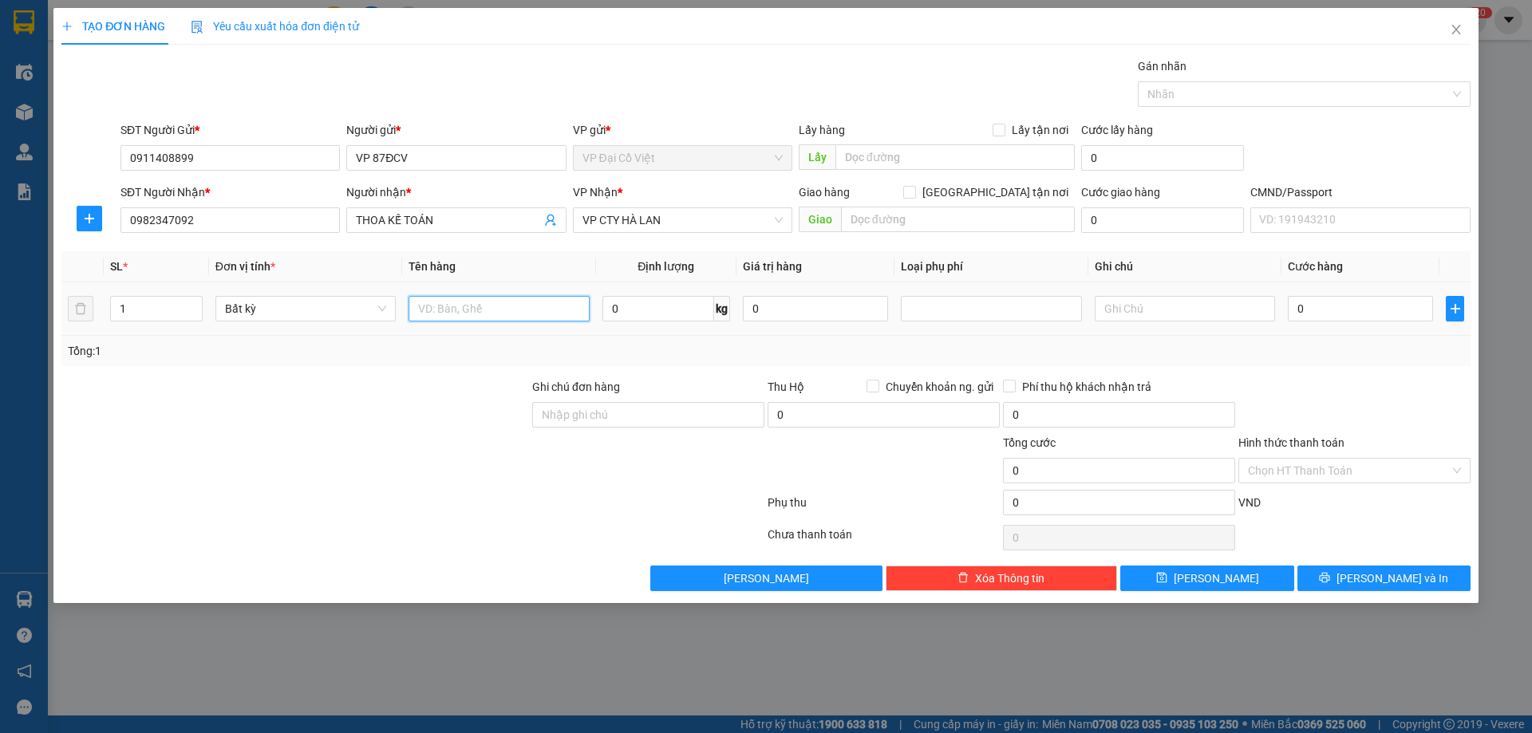
click at [435, 302] on input "text" at bounding box center [498, 309] width 180 height 26
type input "P. BÌ BC 87"
click at [1333, 463] on input "Hình thức thanh toán" at bounding box center [1349, 471] width 202 height 24
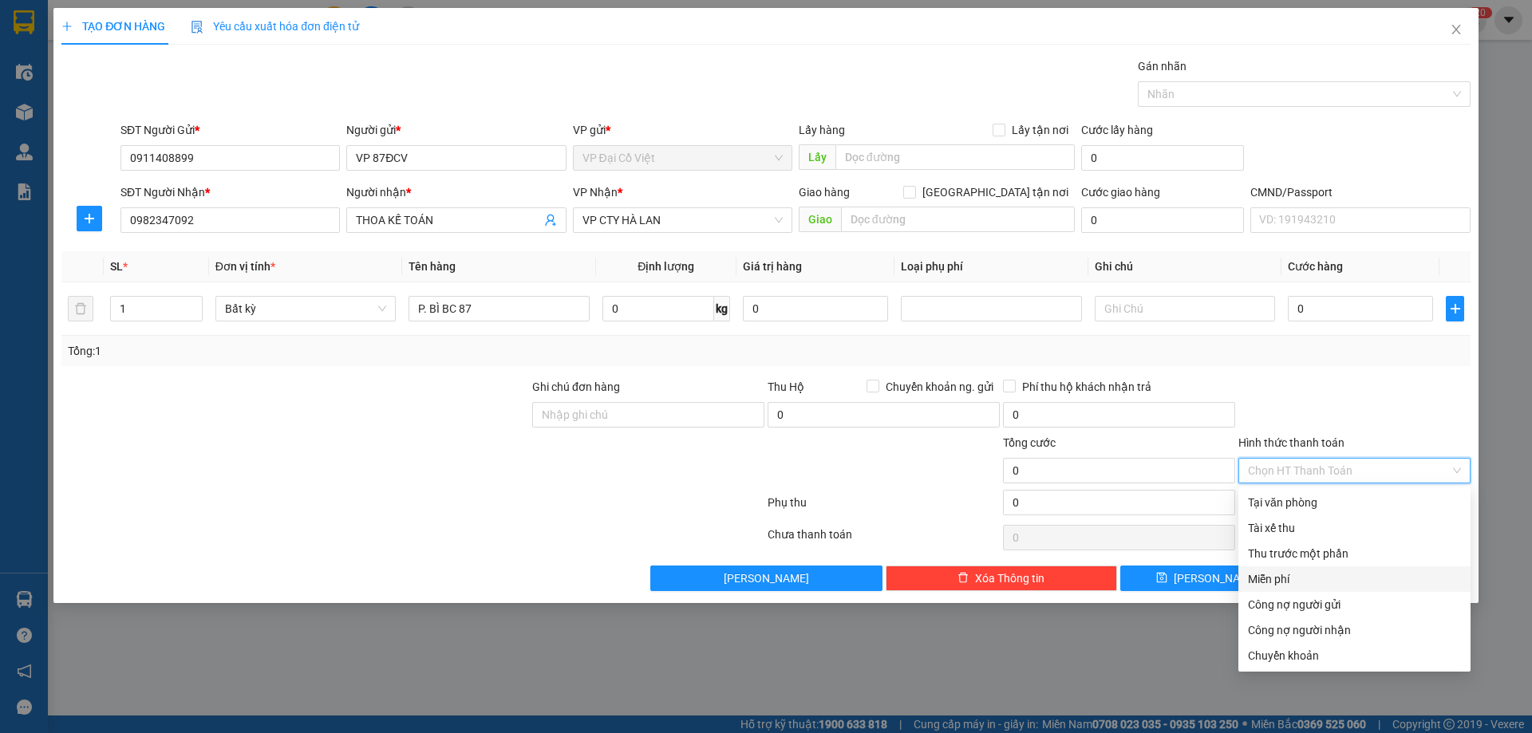
click at [1281, 580] on div "Miễn phí" at bounding box center [1354, 579] width 213 height 18
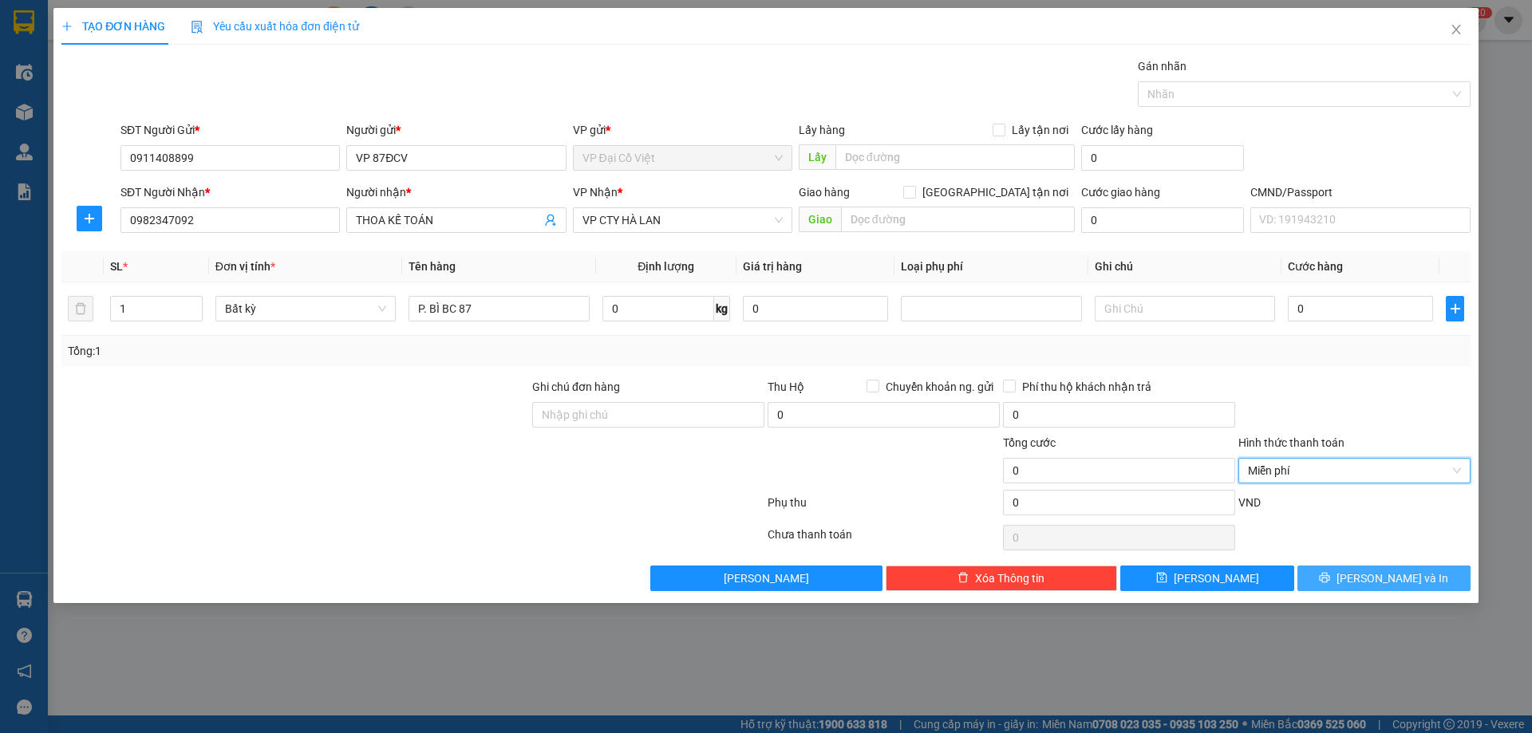
click at [1374, 584] on span "Lưu và In" at bounding box center [1392, 579] width 112 height 18
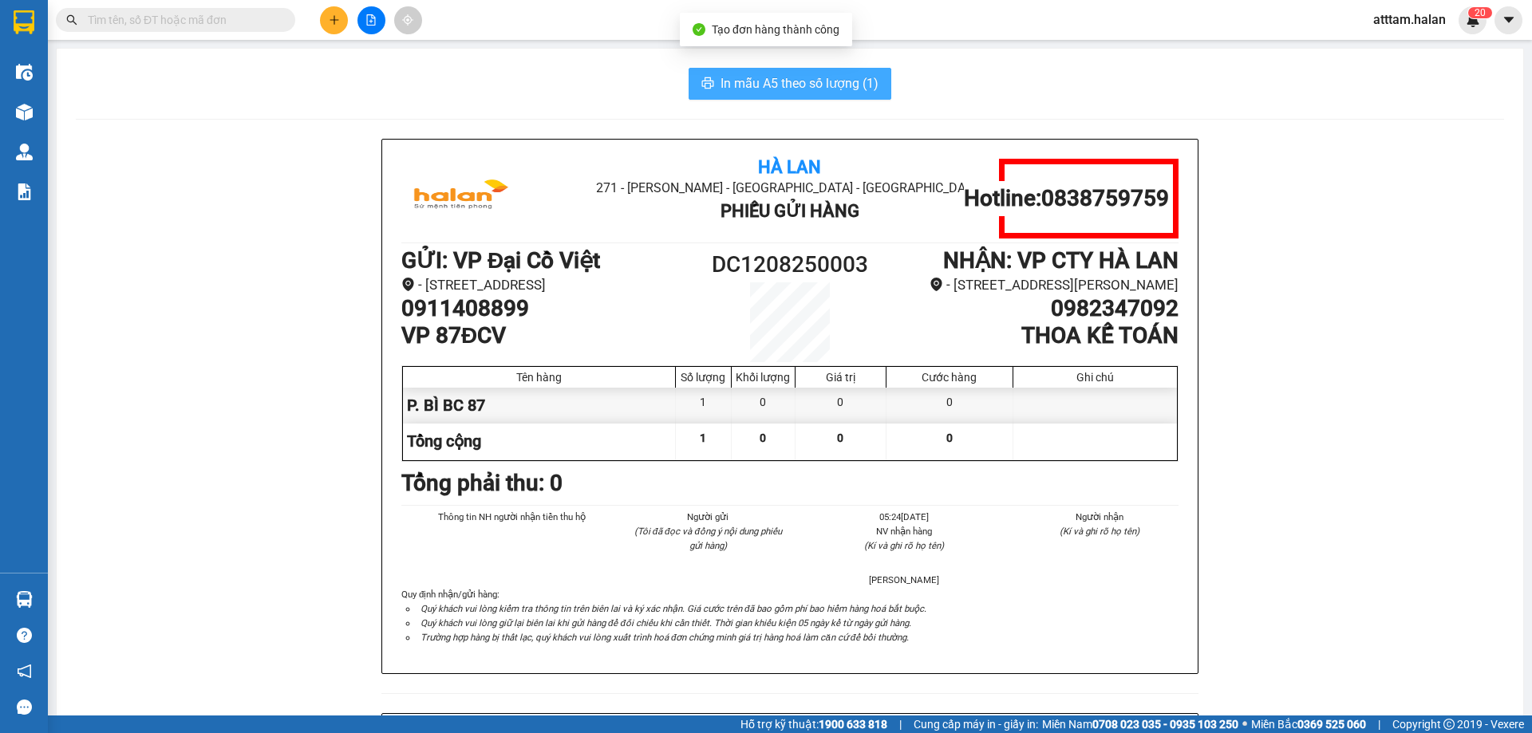
click at [804, 77] on span "In mẫu A5 theo số lượng (1)" at bounding box center [799, 83] width 158 height 20
click at [810, 79] on span "In mẫu A5 theo số lượng (1)" at bounding box center [799, 83] width 158 height 20
click at [809, 79] on span "In mẫu A5 theo số lượng (1)" at bounding box center [799, 83] width 158 height 20
click at [807, 79] on span "In mẫu A5 theo số lượng (1)" at bounding box center [799, 83] width 158 height 20
